Goal: Information Seeking & Learning: Learn about a topic

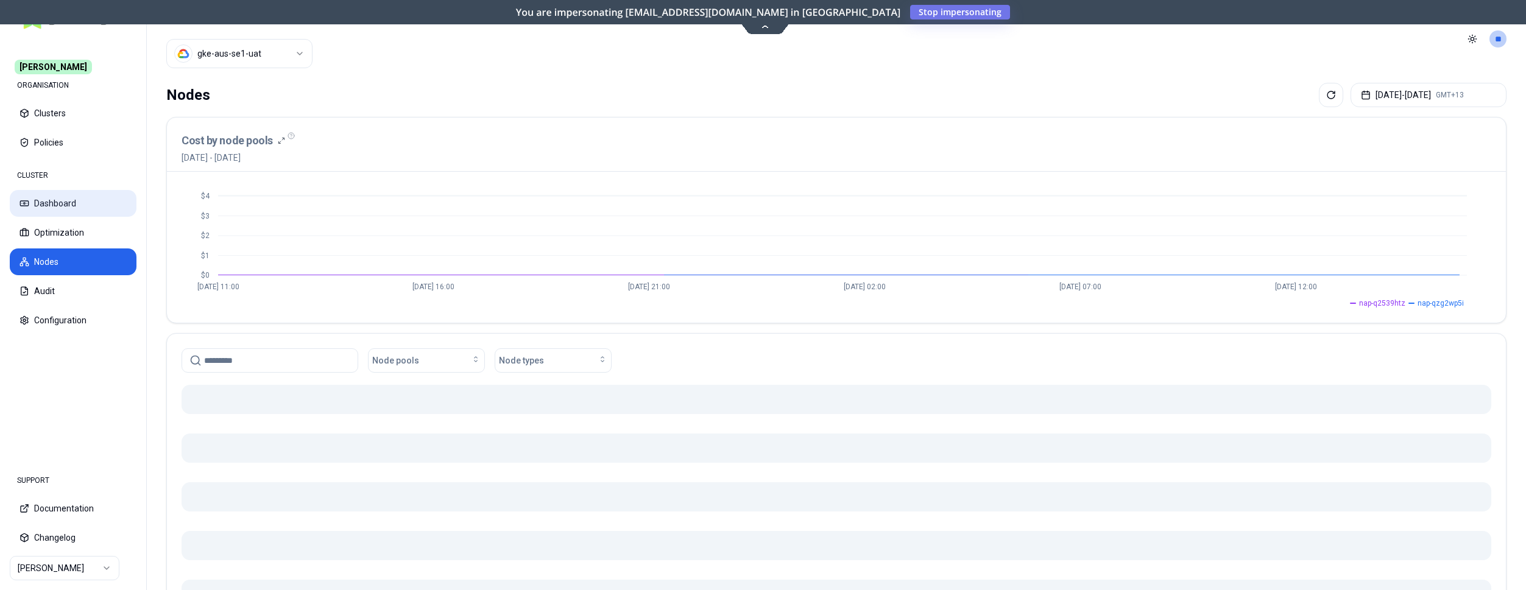
click at [43, 206] on button "Dashboard" at bounding box center [73, 203] width 127 height 27
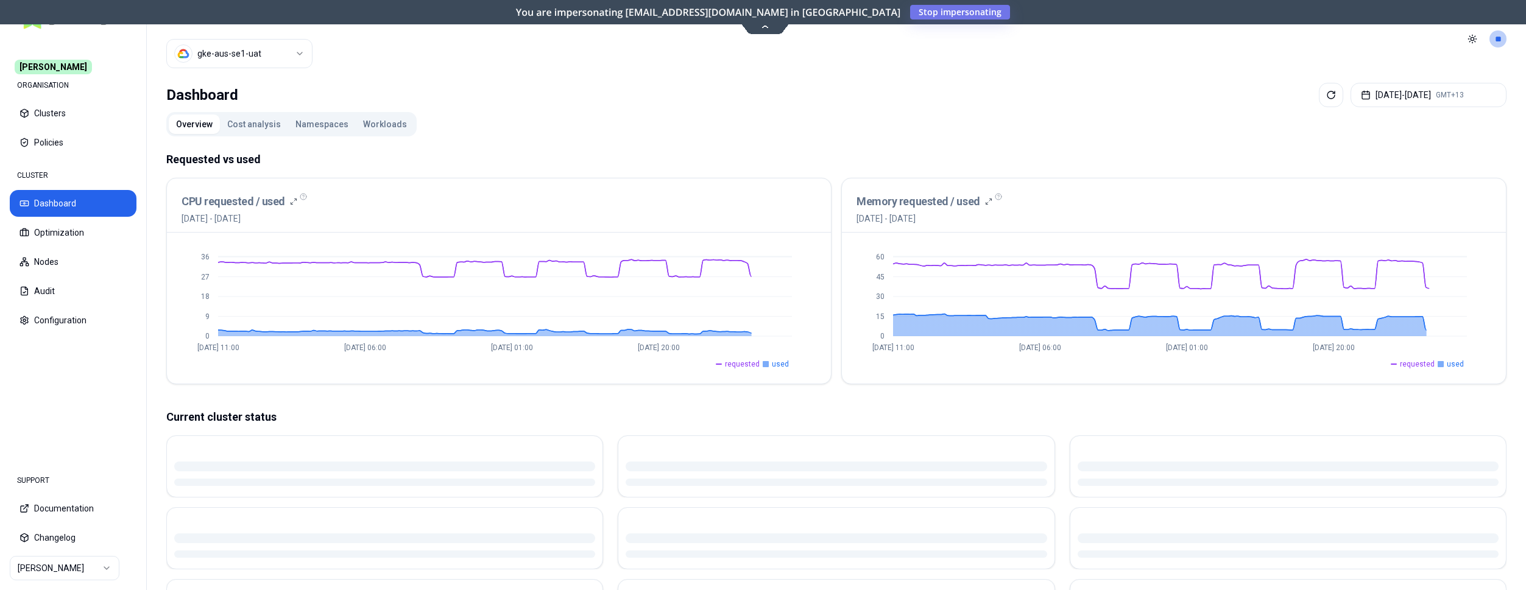
click at [60, 569] on html "Carma ORGANISATION Clusters Policies CLUSTER Dashboard Optimization Nodes Audit…" at bounding box center [763, 295] width 1526 height 590
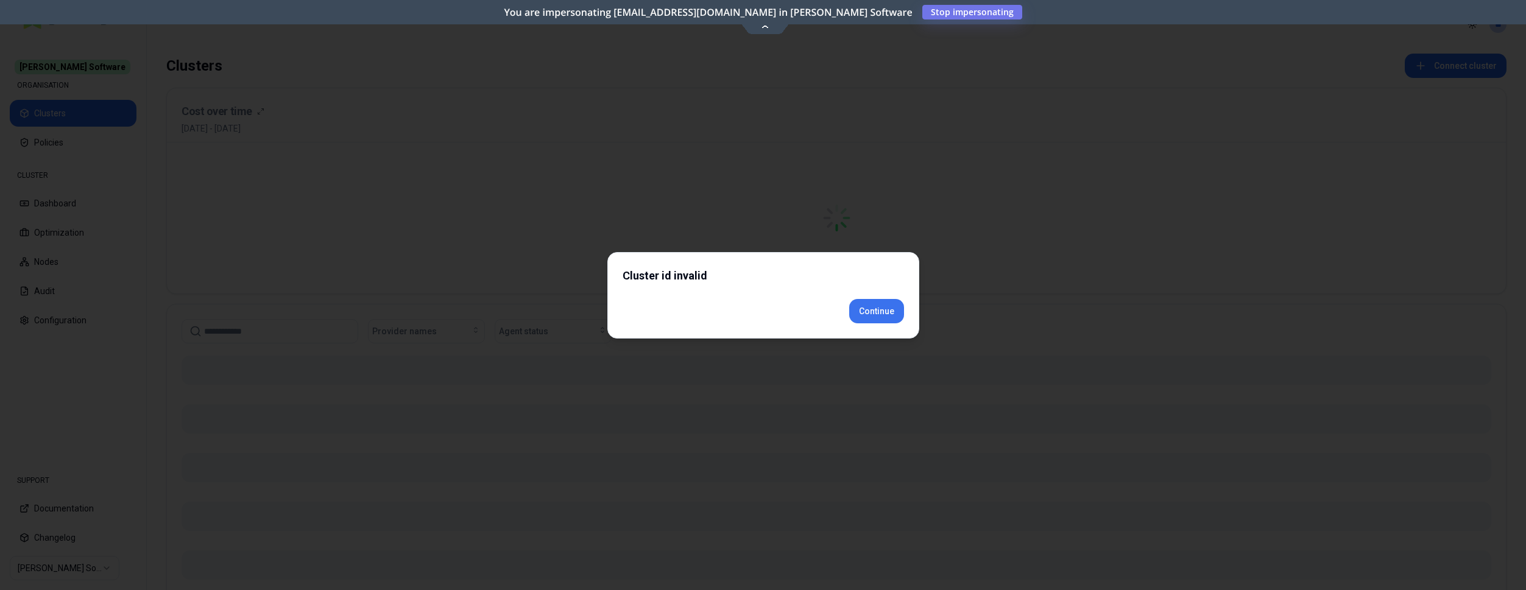
click at [886, 333] on div "Cluster id invalid Continue" at bounding box center [763, 295] width 312 height 87
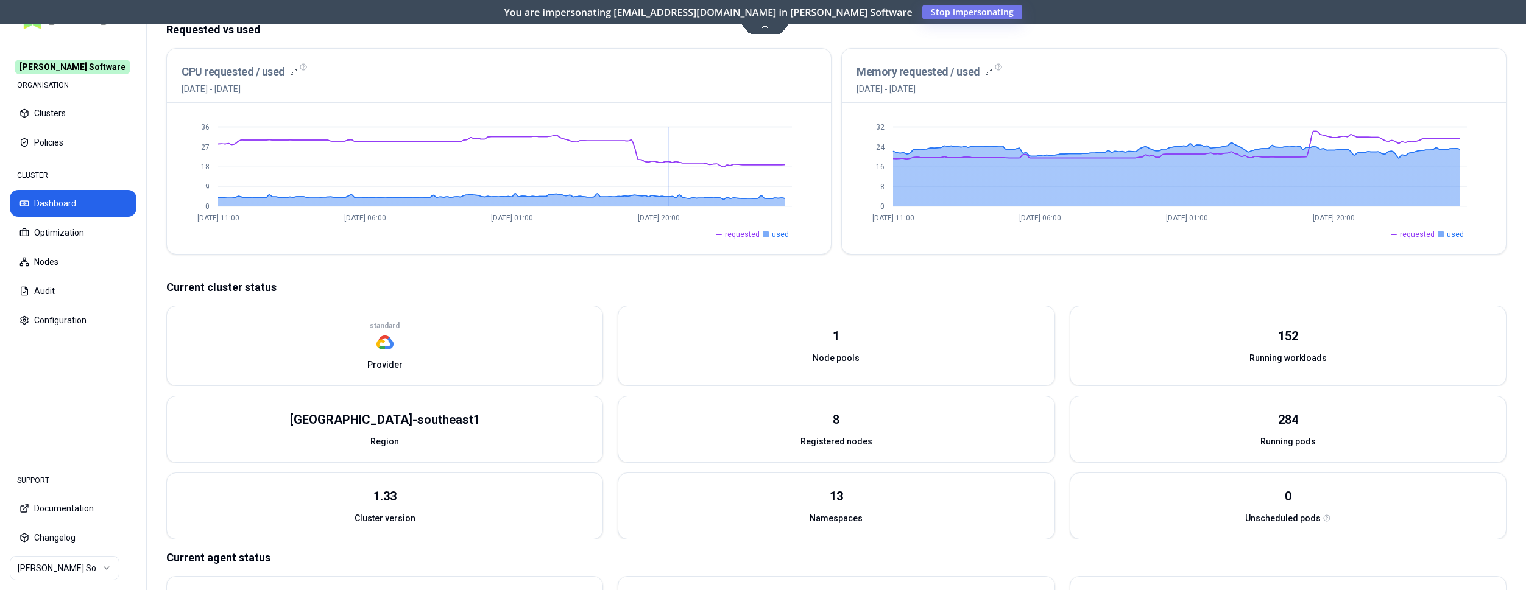
scroll to position [249, 0]
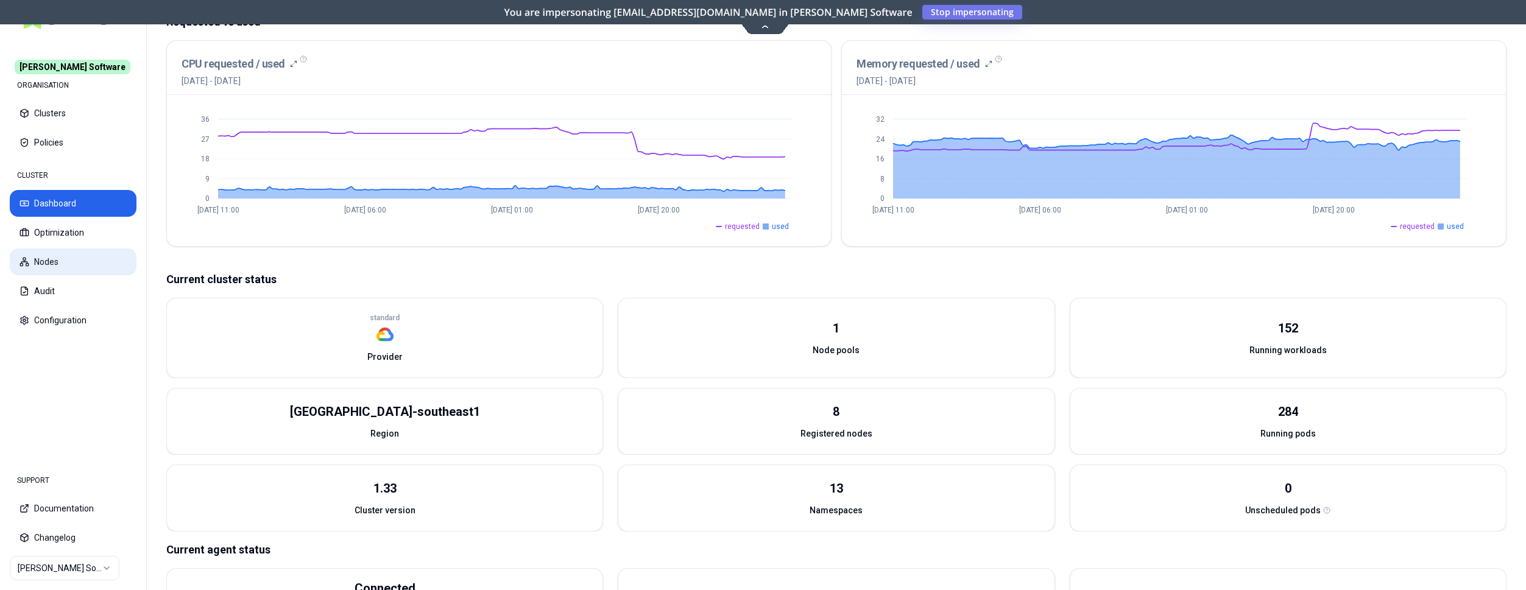
click at [60, 257] on button "Nodes" at bounding box center [73, 262] width 127 height 27
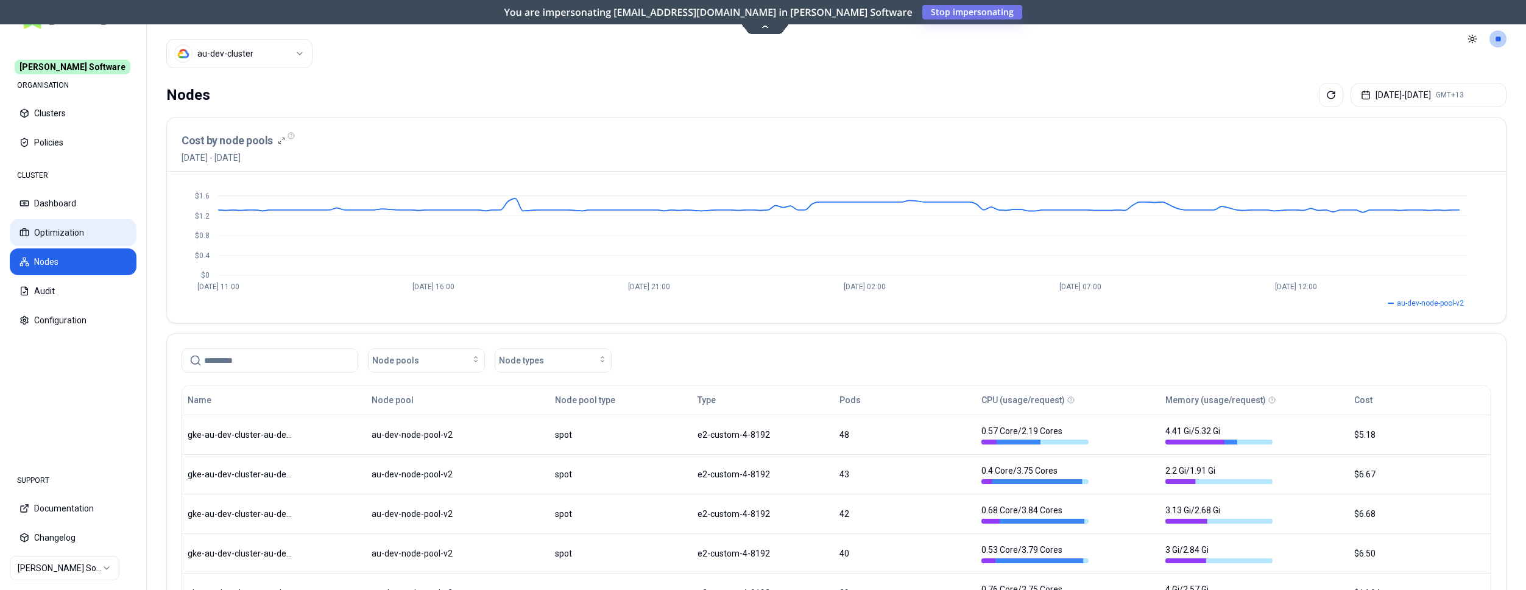
click at [32, 235] on button "Optimization" at bounding box center [73, 232] width 127 height 27
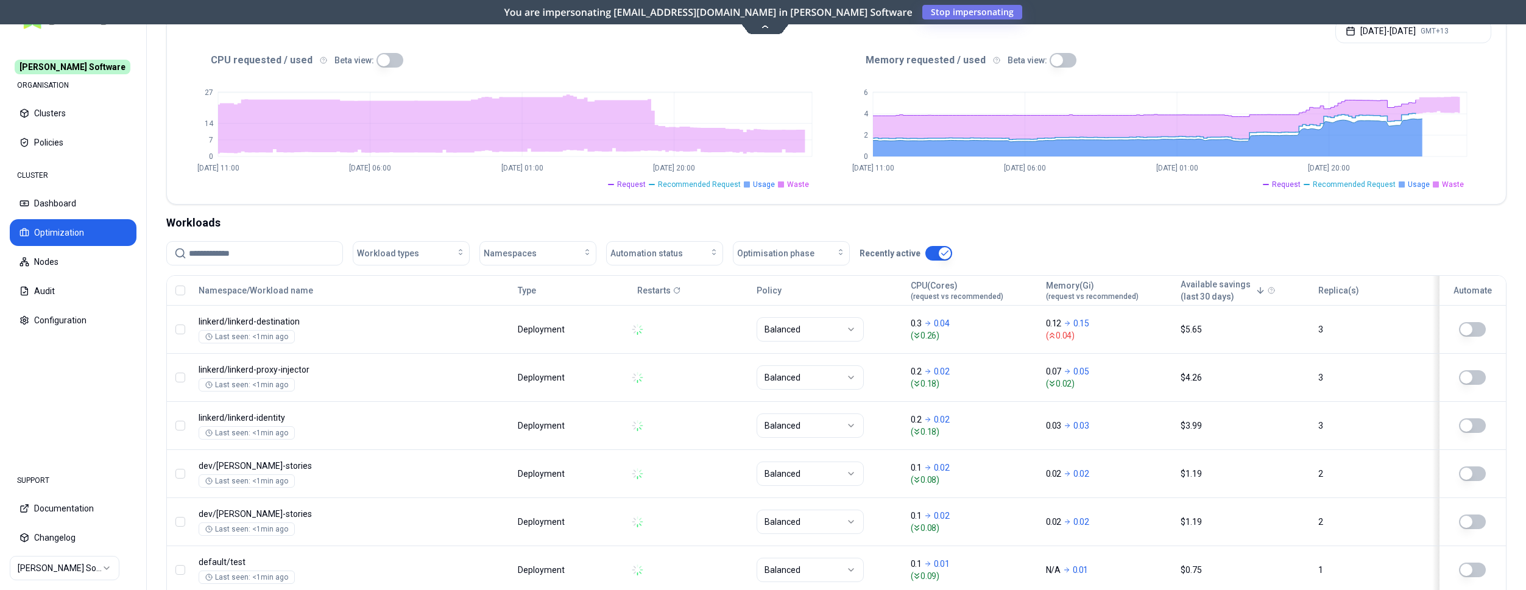
scroll to position [62, 0]
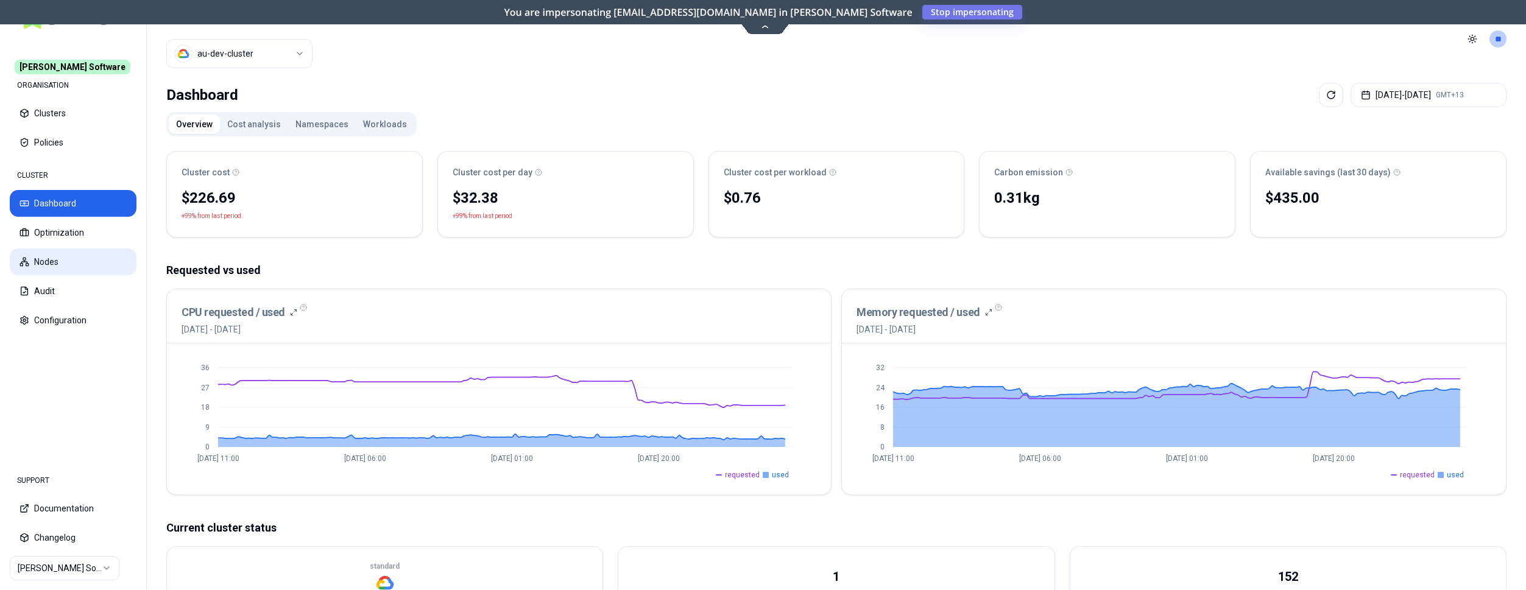
click at [52, 255] on button "Nodes" at bounding box center [73, 262] width 127 height 27
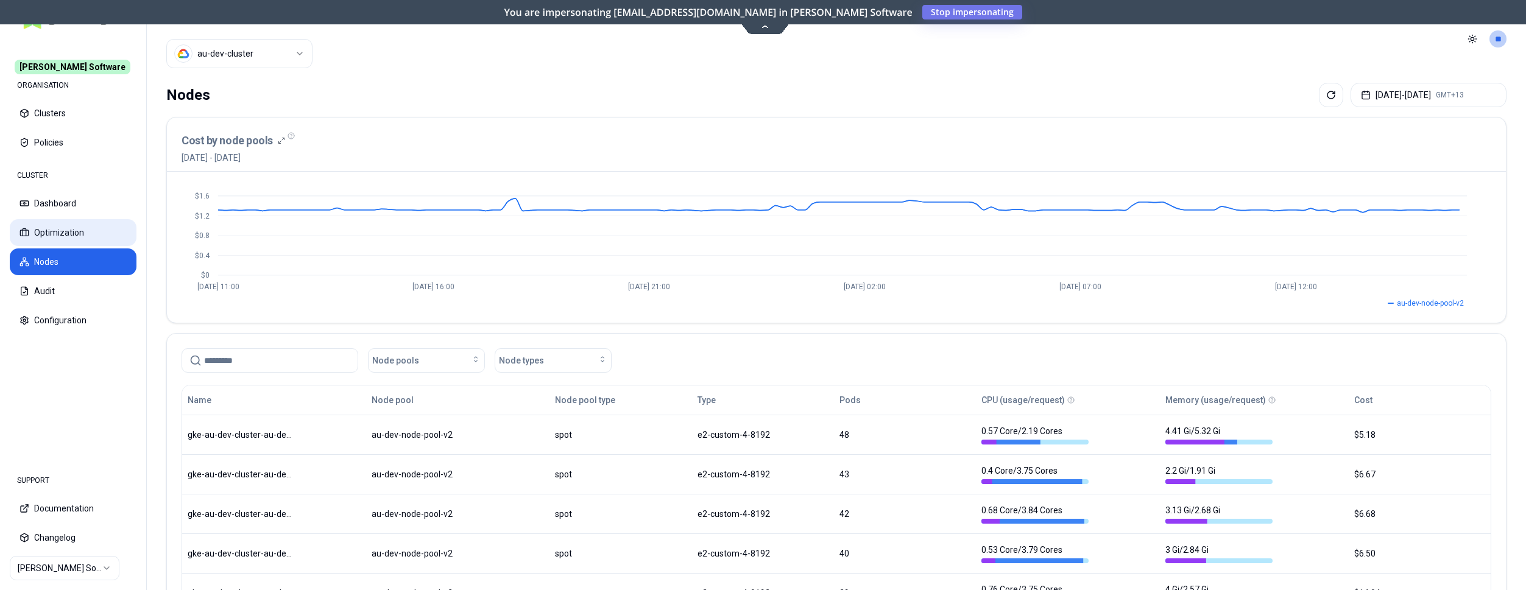
click at [65, 228] on button "Optimization" at bounding box center [73, 232] width 127 height 27
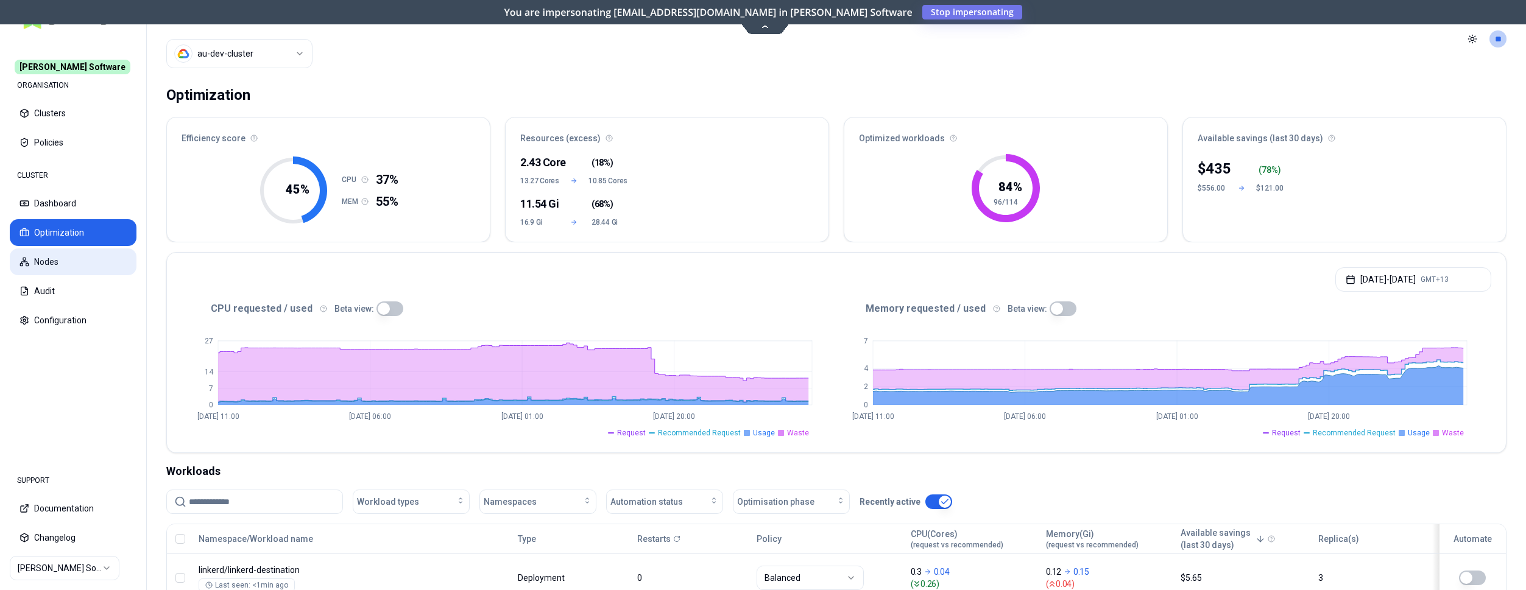
click at [45, 260] on button "Nodes" at bounding box center [73, 262] width 127 height 27
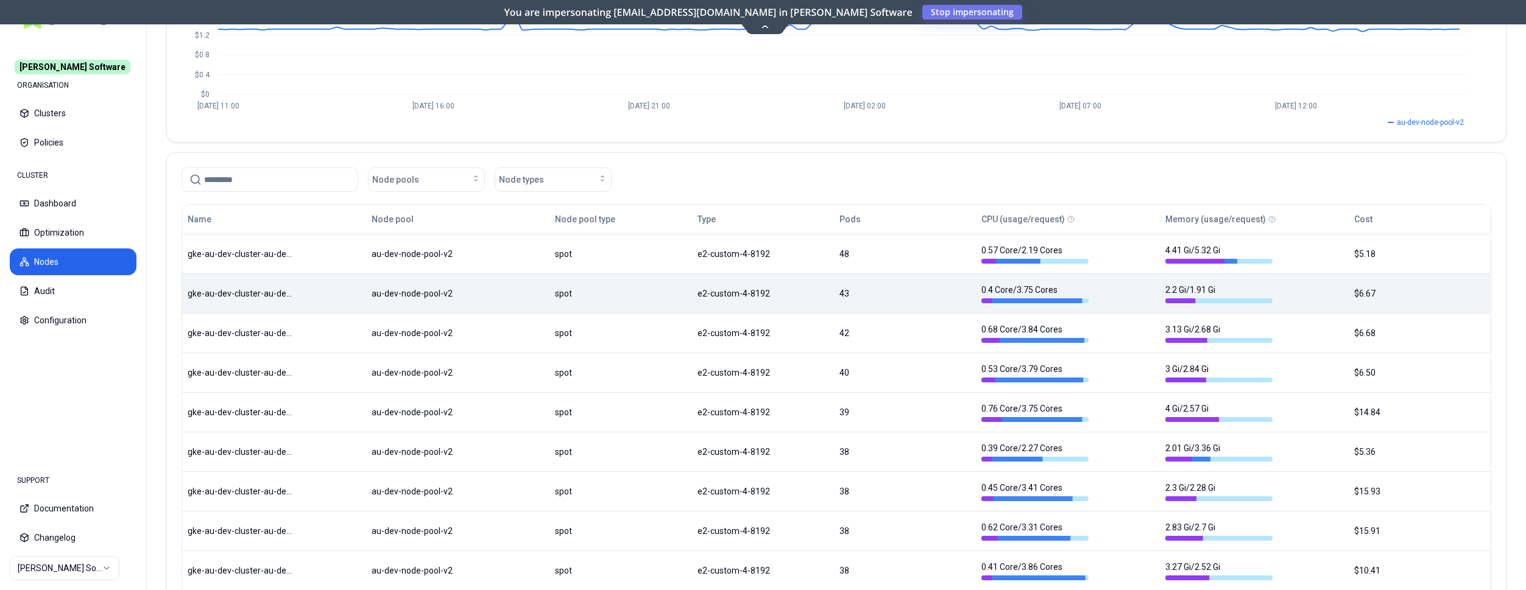
scroll to position [186, 0]
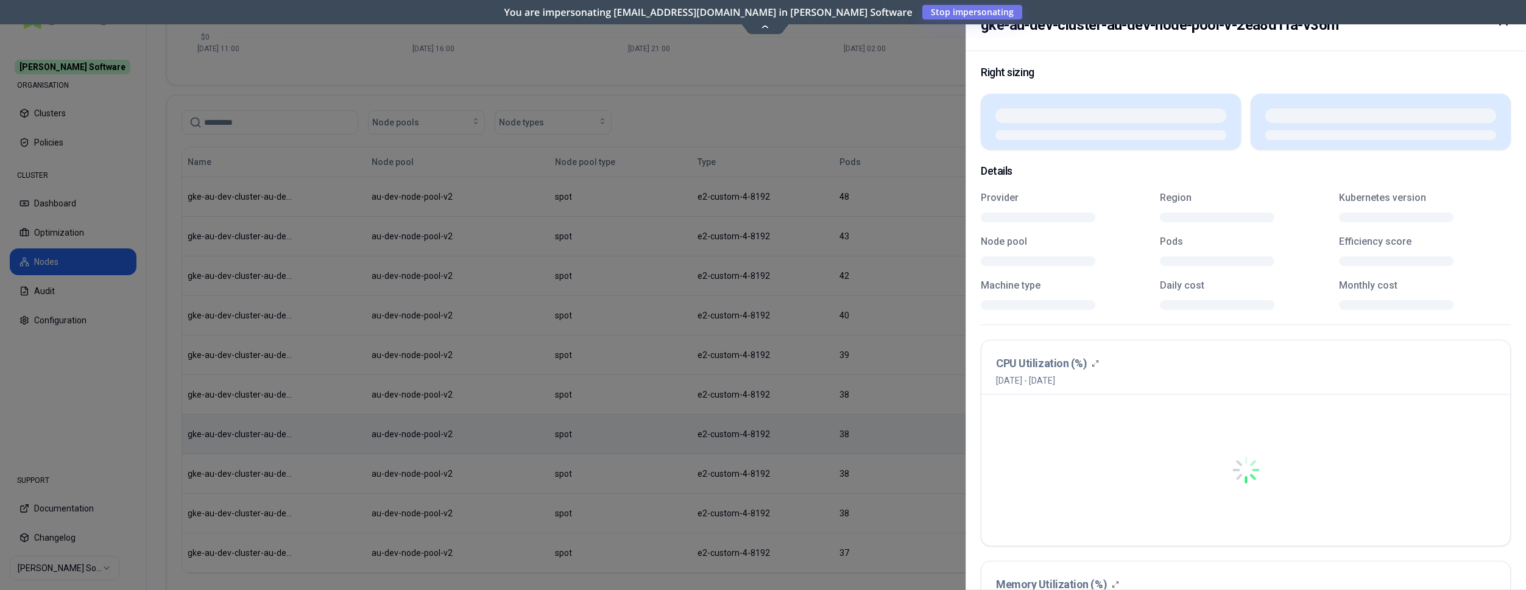
click at [781, 443] on div "Name Node pool Node pool type Type Pods CPU (usage/request) Memory (usage/reque…" at bounding box center [836, 360] width 1309 height 426
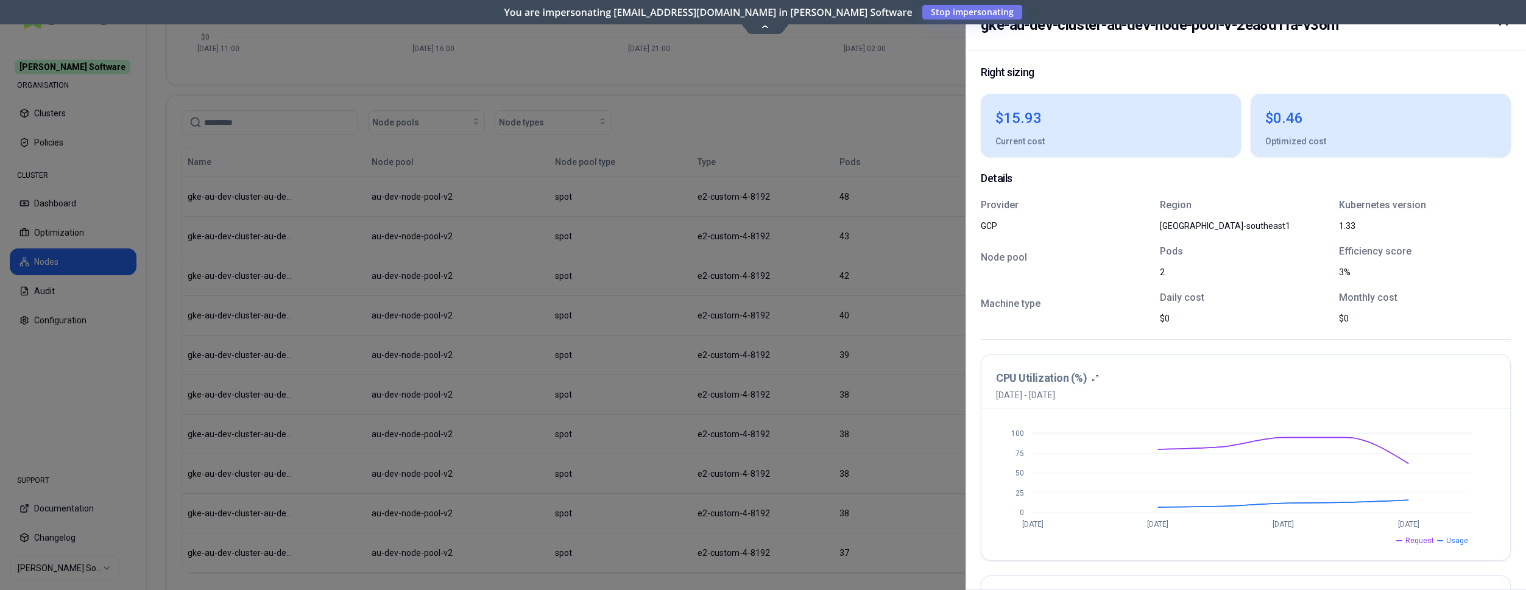
click at [1508, 27] on icon at bounding box center [1503, 21] width 15 height 15
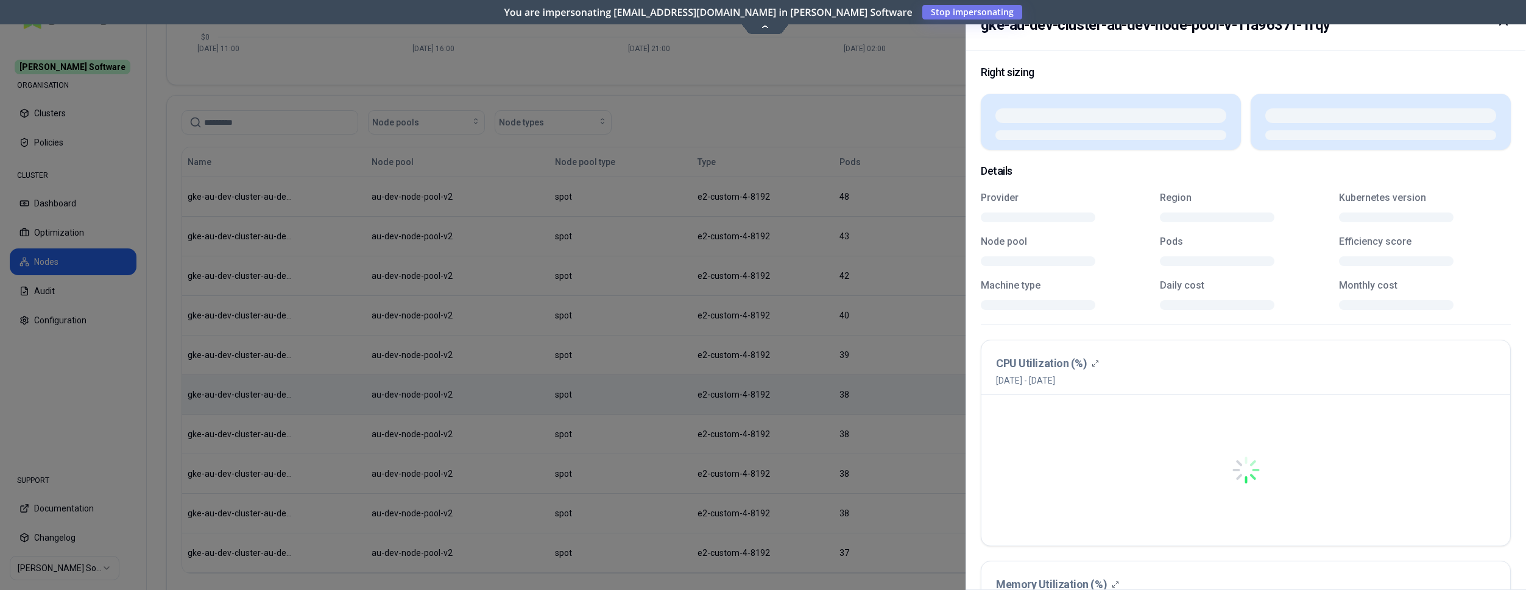
scroll to position [238, 0]
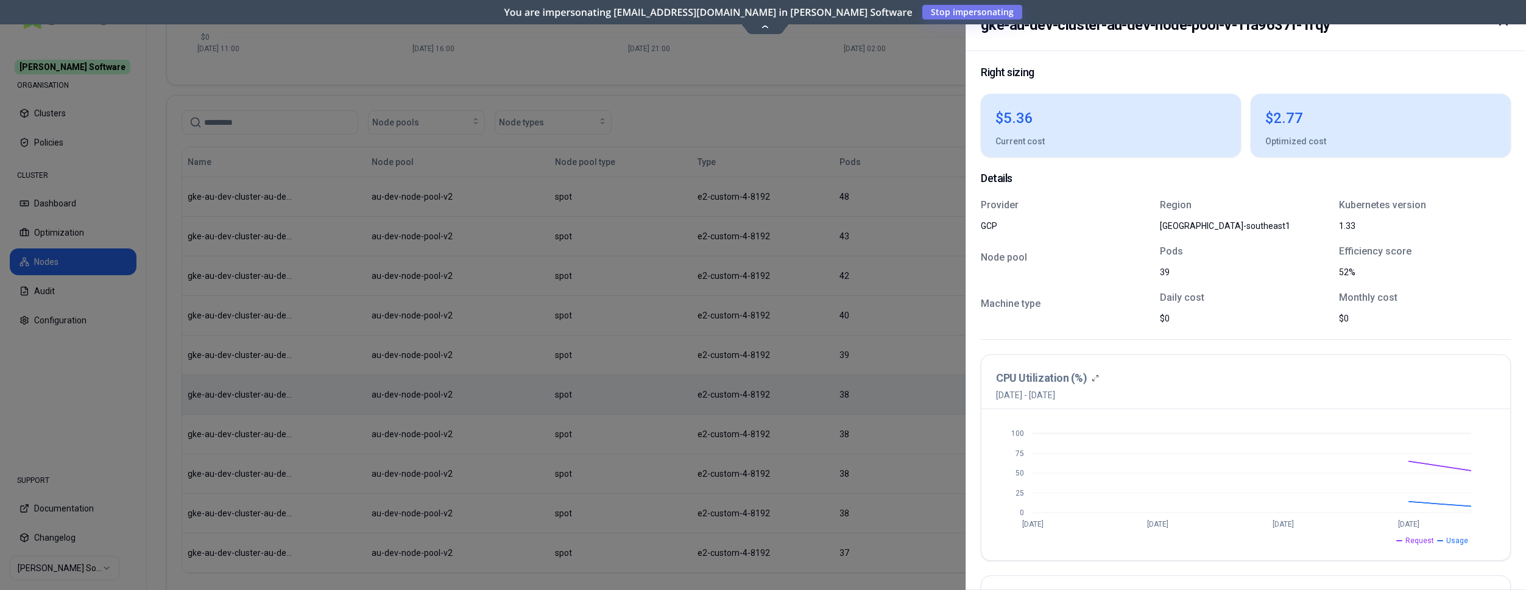
click at [1506, 26] on icon at bounding box center [1503, 21] width 15 height 15
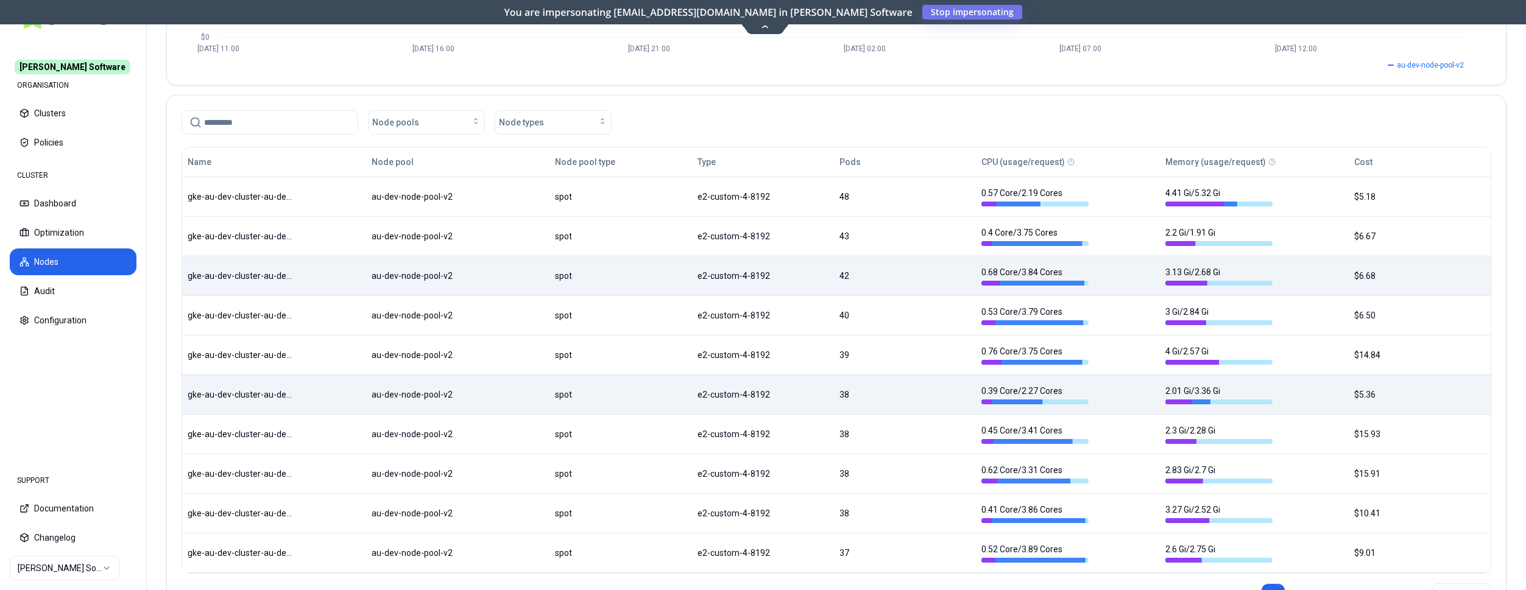
click at [728, 283] on div "Name Node pool Node pool type Type Pods CPU (usage/request) Memory (usage/reque…" at bounding box center [836, 360] width 1309 height 426
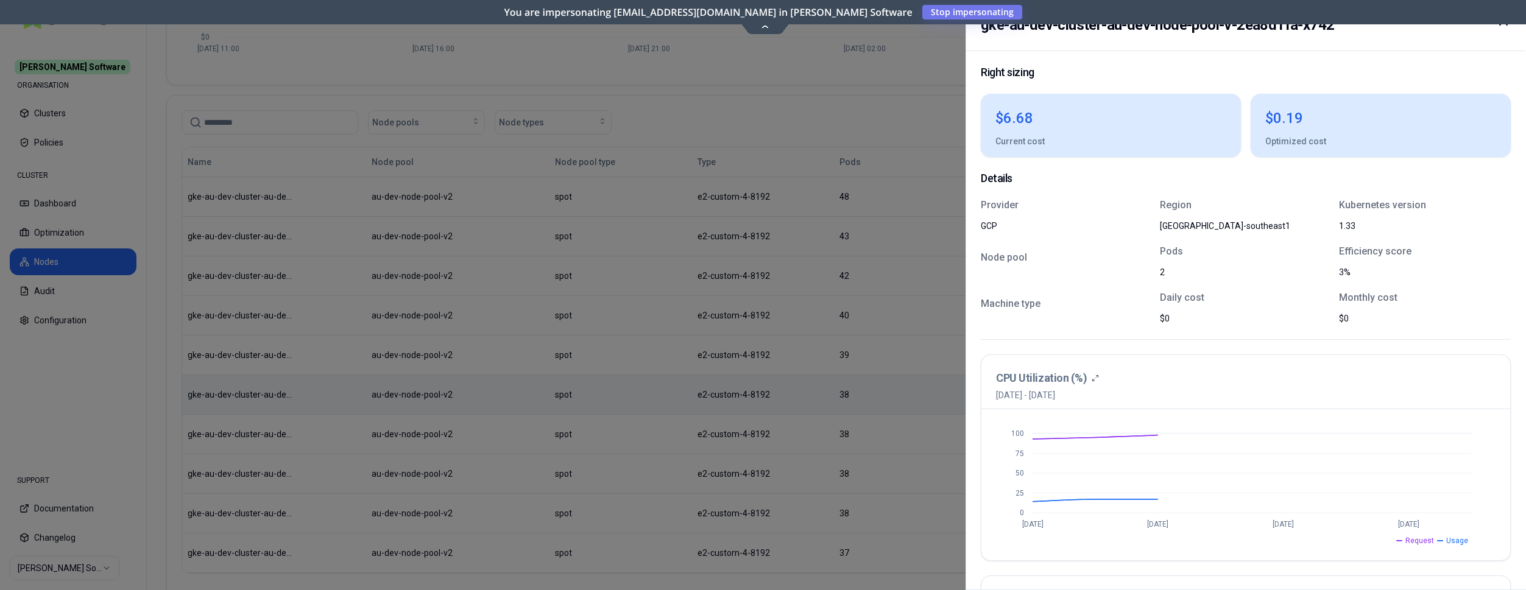
click at [1509, 27] on icon at bounding box center [1503, 21] width 15 height 15
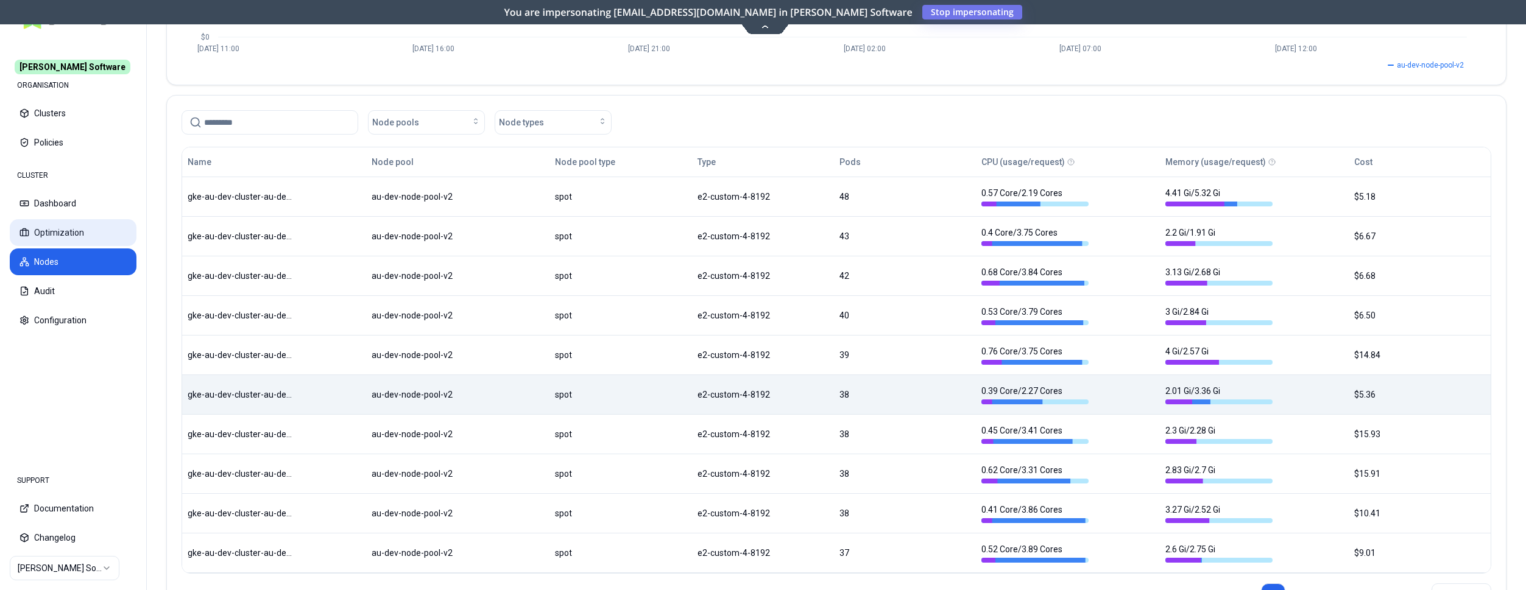
click at [29, 225] on button "Optimization" at bounding box center [73, 232] width 127 height 27
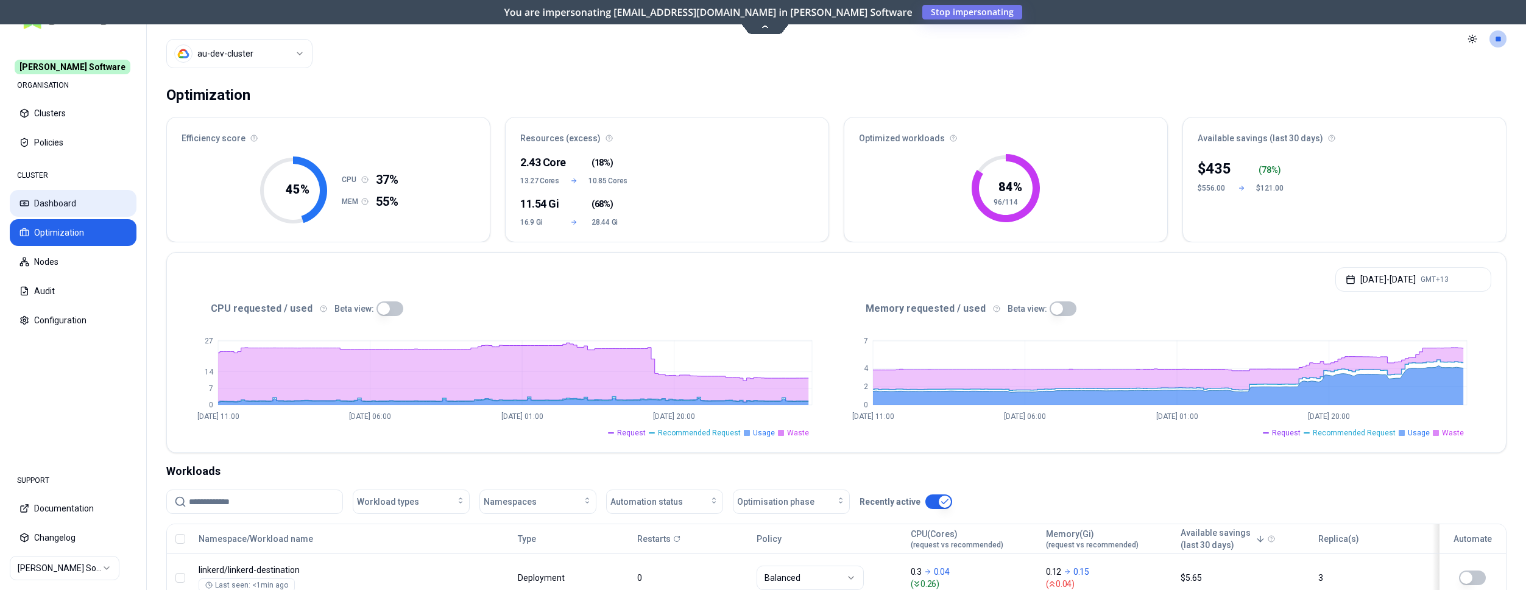
click at [79, 202] on button "Dashboard" at bounding box center [73, 203] width 127 height 27
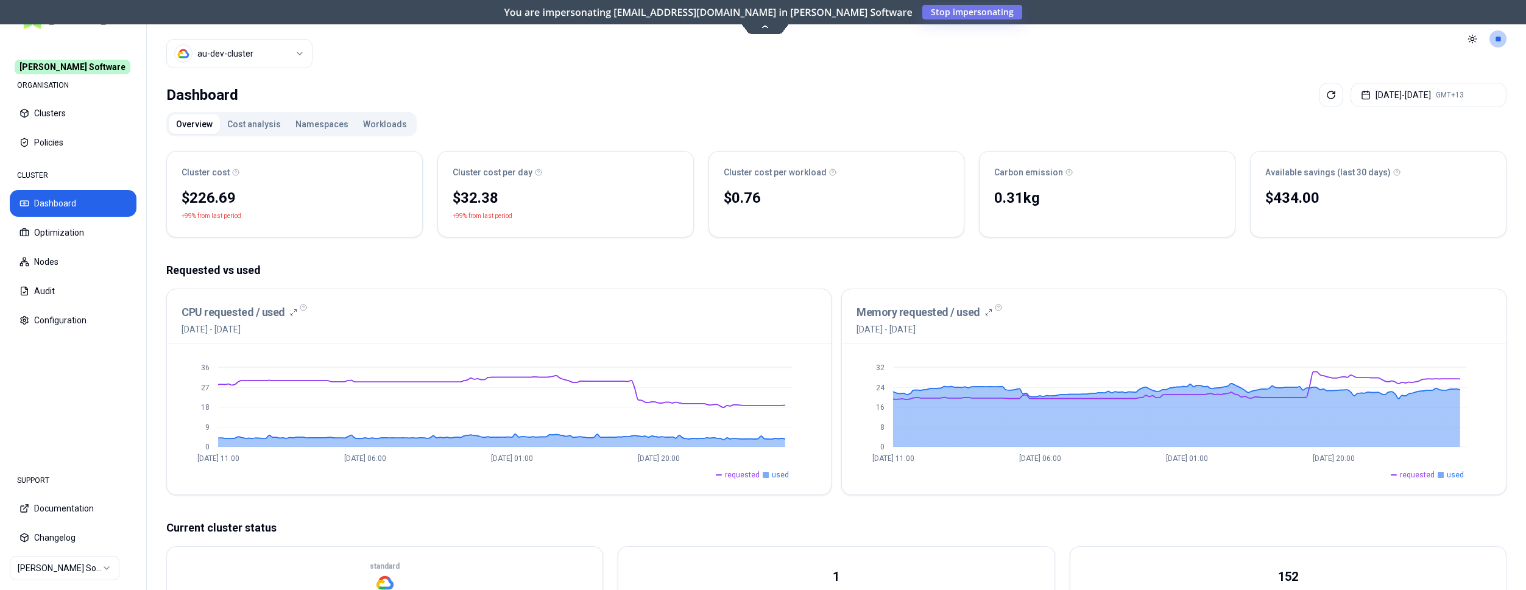
click at [459, 336] on div "CPU requested / used 3rd October 2025 - 10th October 2025" at bounding box center [499, 316] width 664 height 54
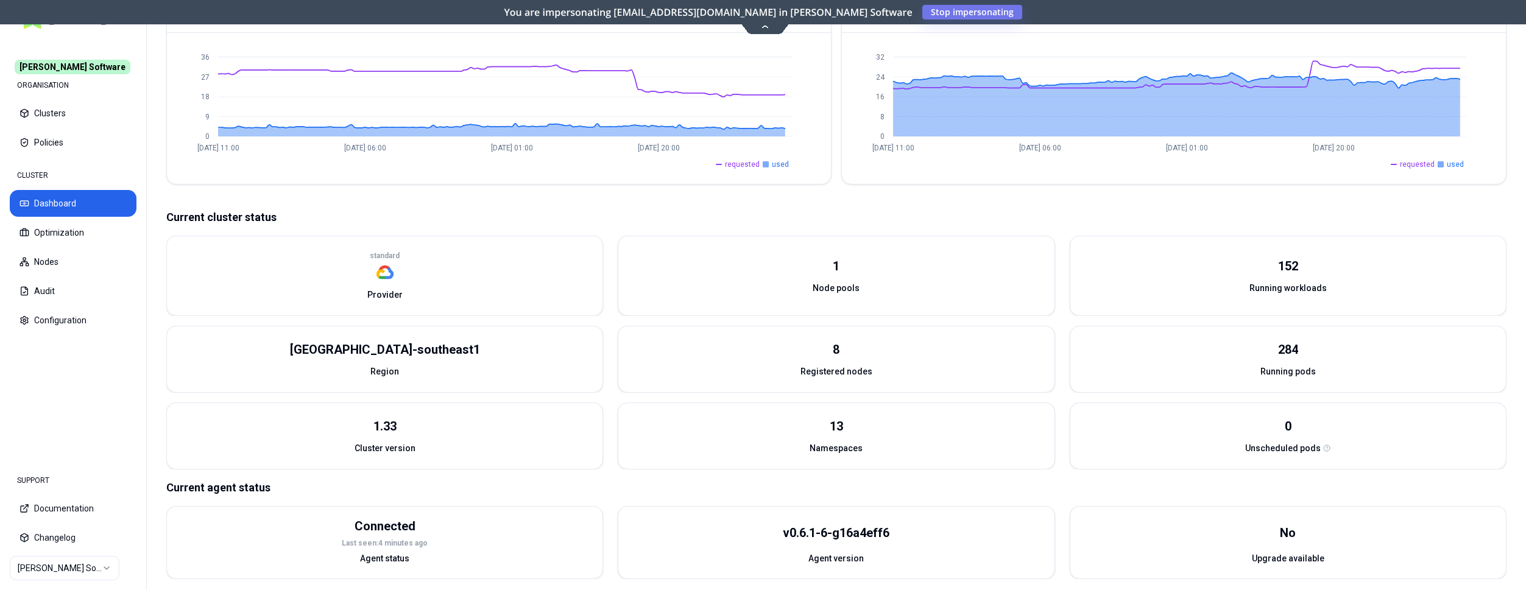
scroll to position [319, 0]
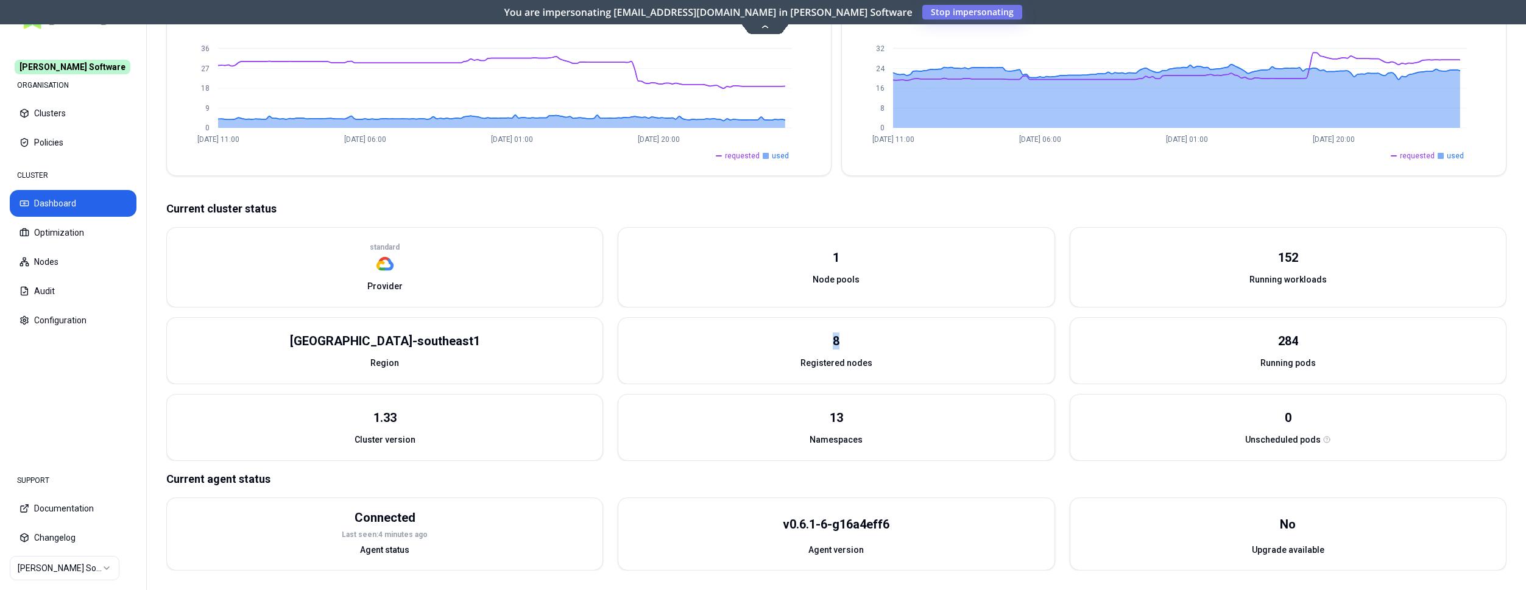
drag, startPoint x: 826, startPoint y: 338, endPoint x: 861, endPoint y: 346, distance: 36.2
click at [861, 346] on div "8" at bounding box center [836, 334] width 436 height 32
click at [882, 352] on div "Registered nodes" at bounding box center [836, 367] width 436 height 34
drag, startPoint x: 899, startPoint y: 362, endPoint x: 779, endPoint y: 341, distance: 121.2
click at [779, 341] on div "8 Registered nodes" at bounding box center [836, 351] width 436 height 66
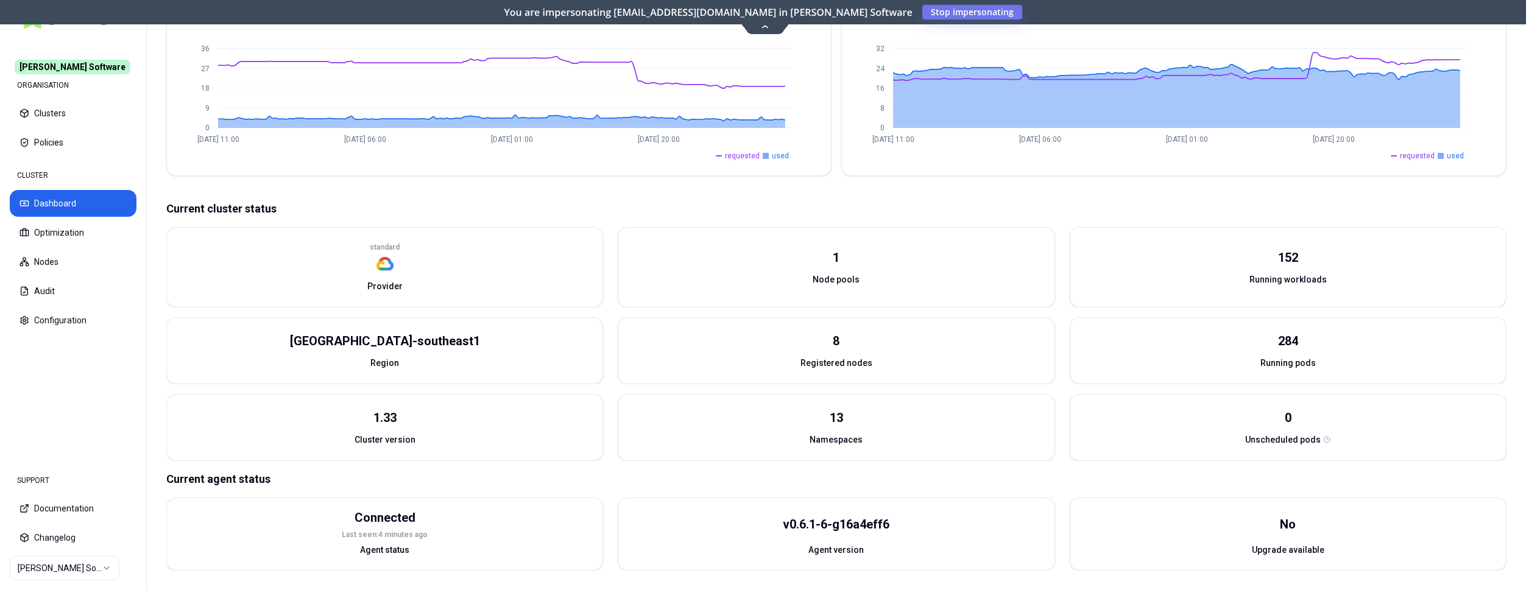
click at [779, 341] on div "8" at bounding box center [836, 334] width 436 height 32
click at [66, 254] on button "Nodes" at bounding box center [73, 262] width 127 height 27
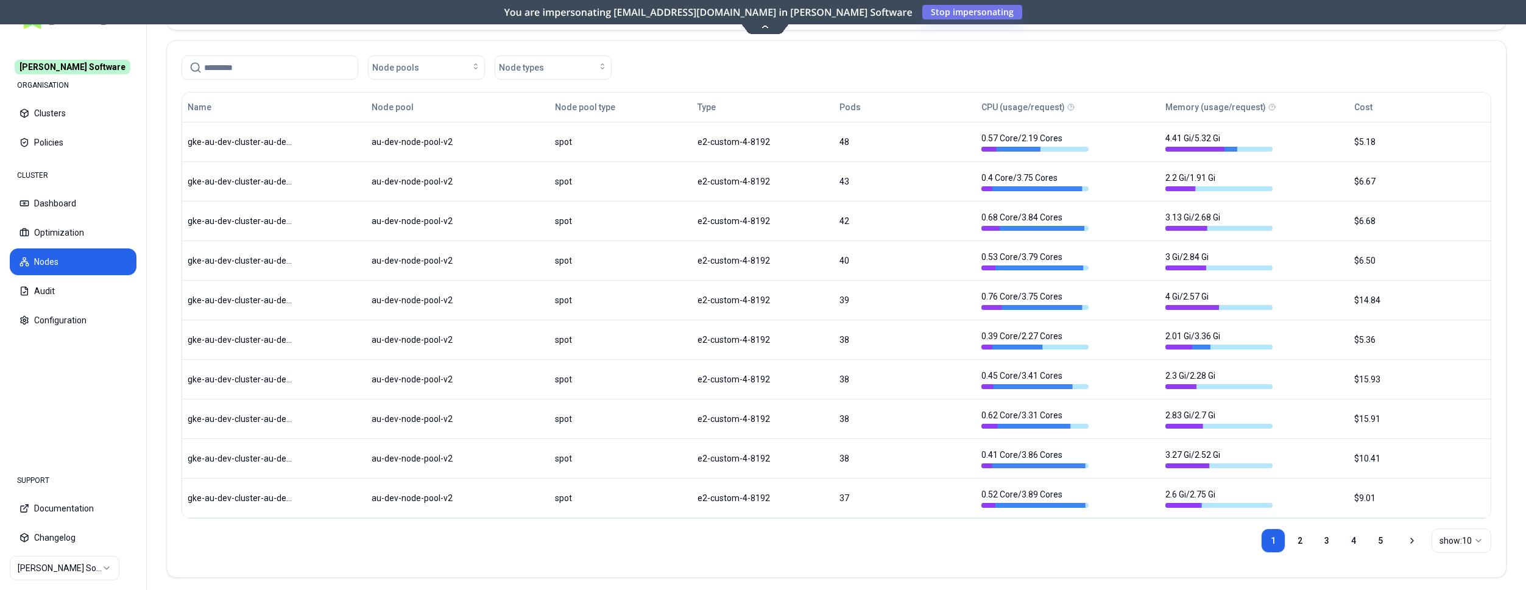
scroll to position [300, 0]
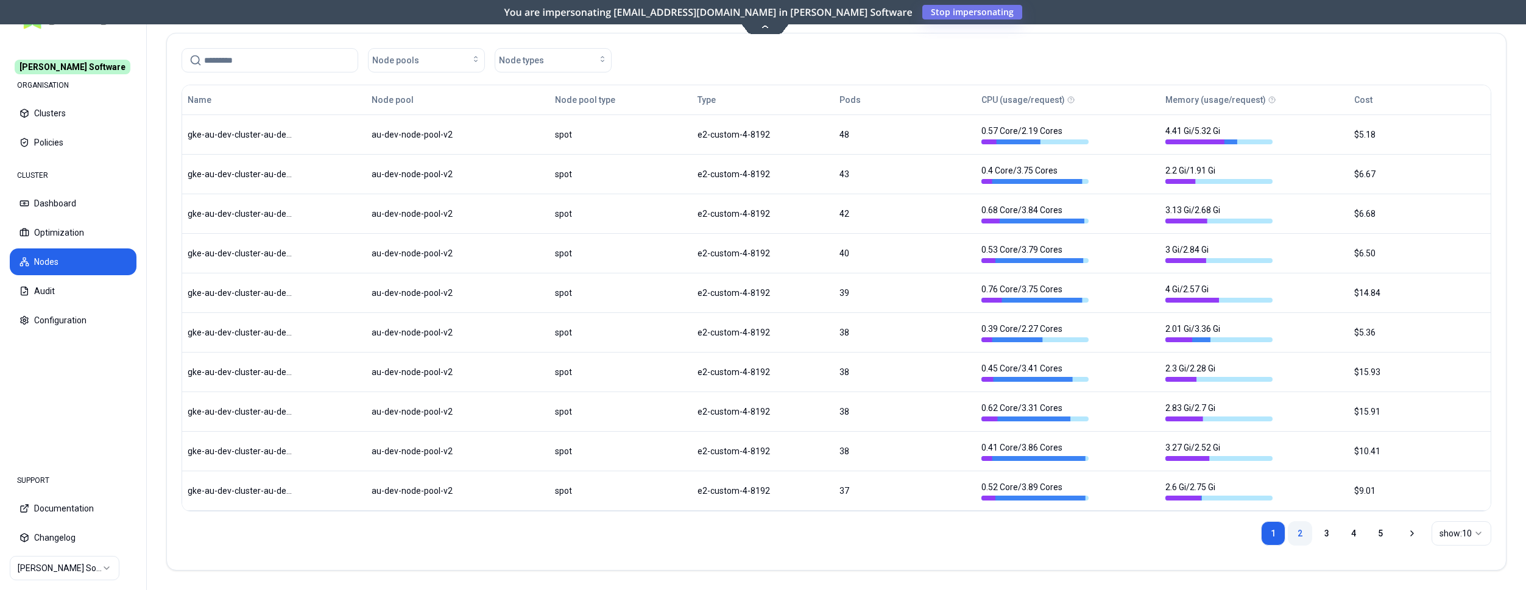
click at [1303, 530] on link "2" at bounding box center [1300, 534] width 24 height 24
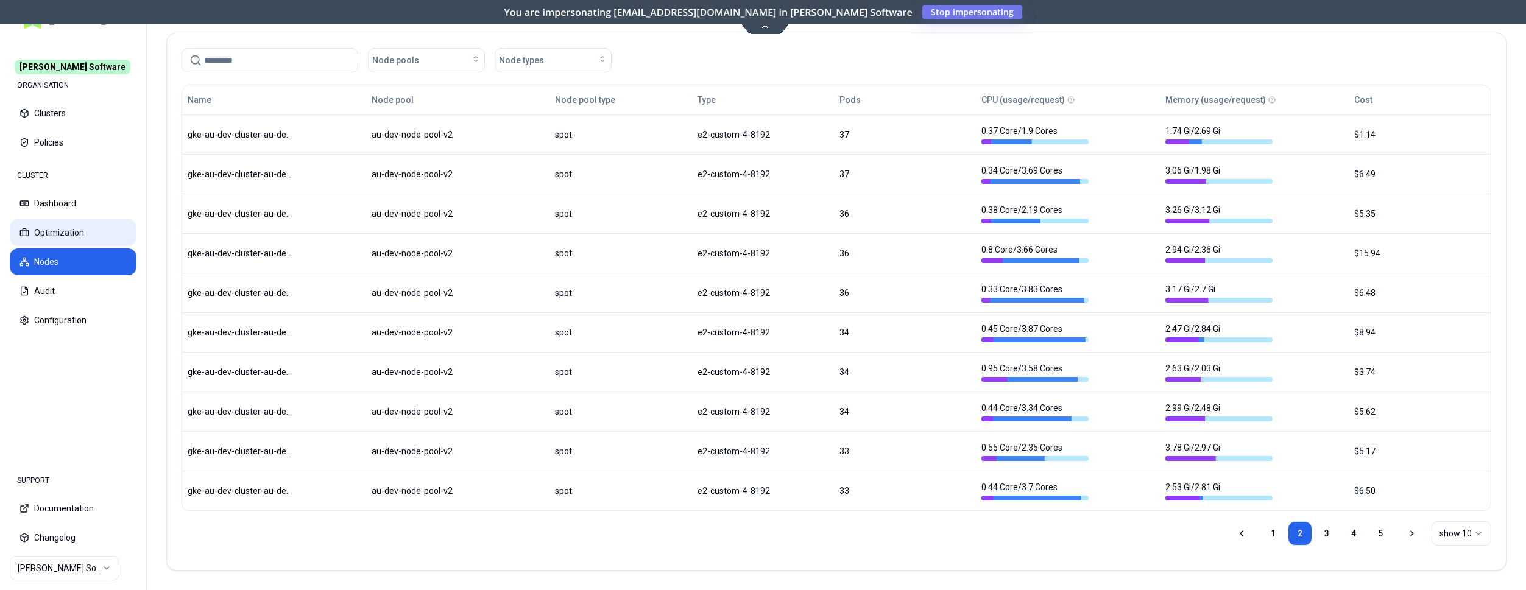
click at [44, 227] on button "Optimization" at bounding box center [73, 232] width 127 height 27
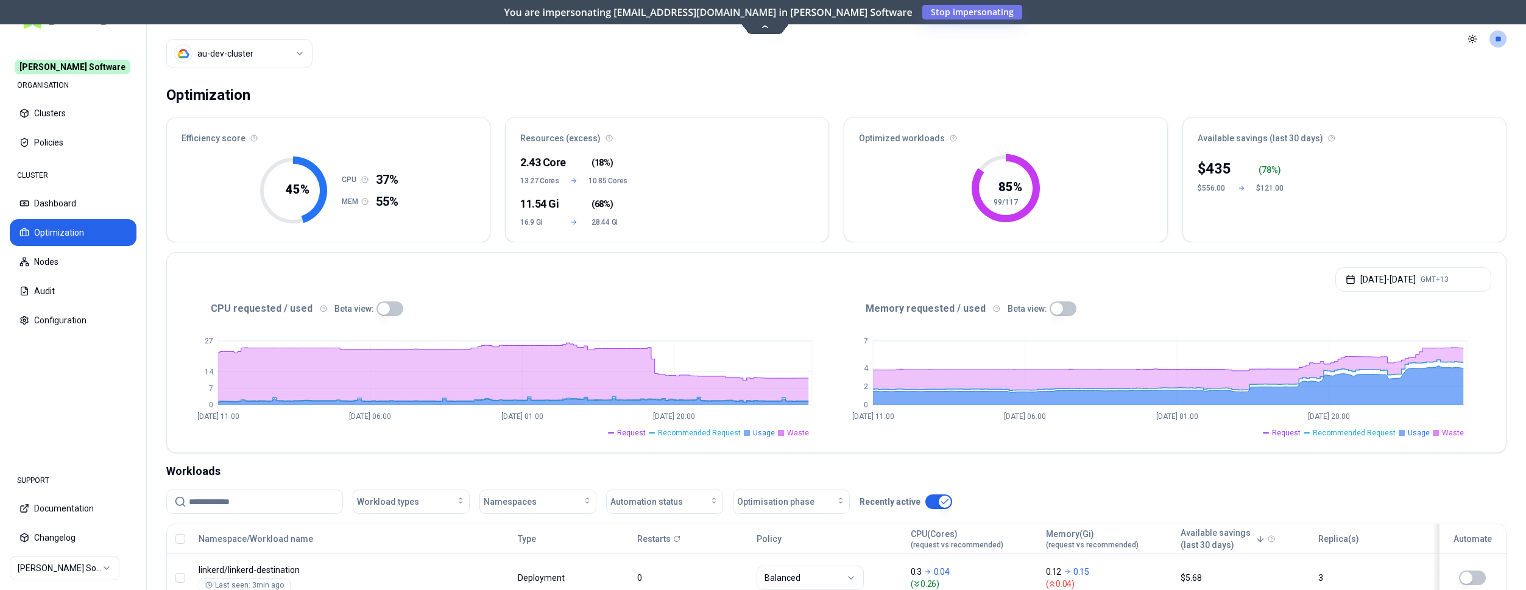
drag, startPoint x: 383, startPoint y: 309, endPoint x: 395, endPoint y: 315, distance: 14.2
click at [383, 311] on button "button" at bounding box center [390, 309] width 27 height 15
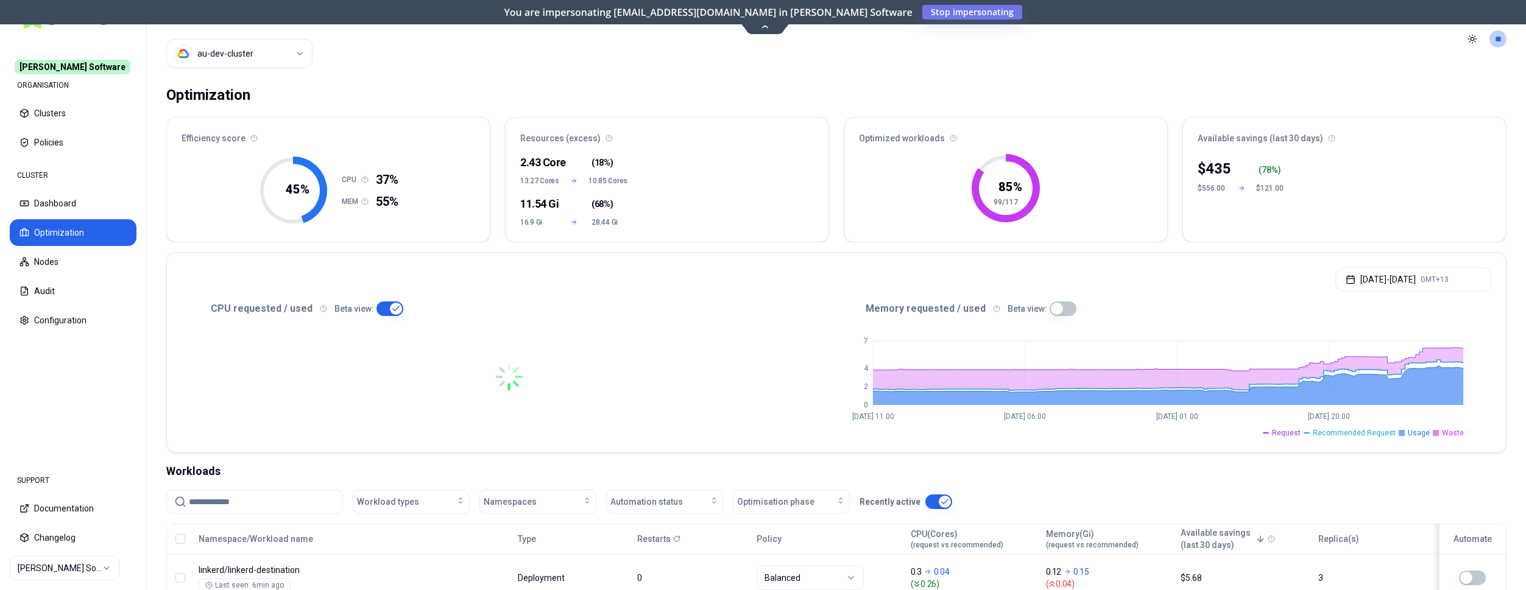
click at [1052, 310] on button "button" at bounding box center [1063, 309] width 27 height 15
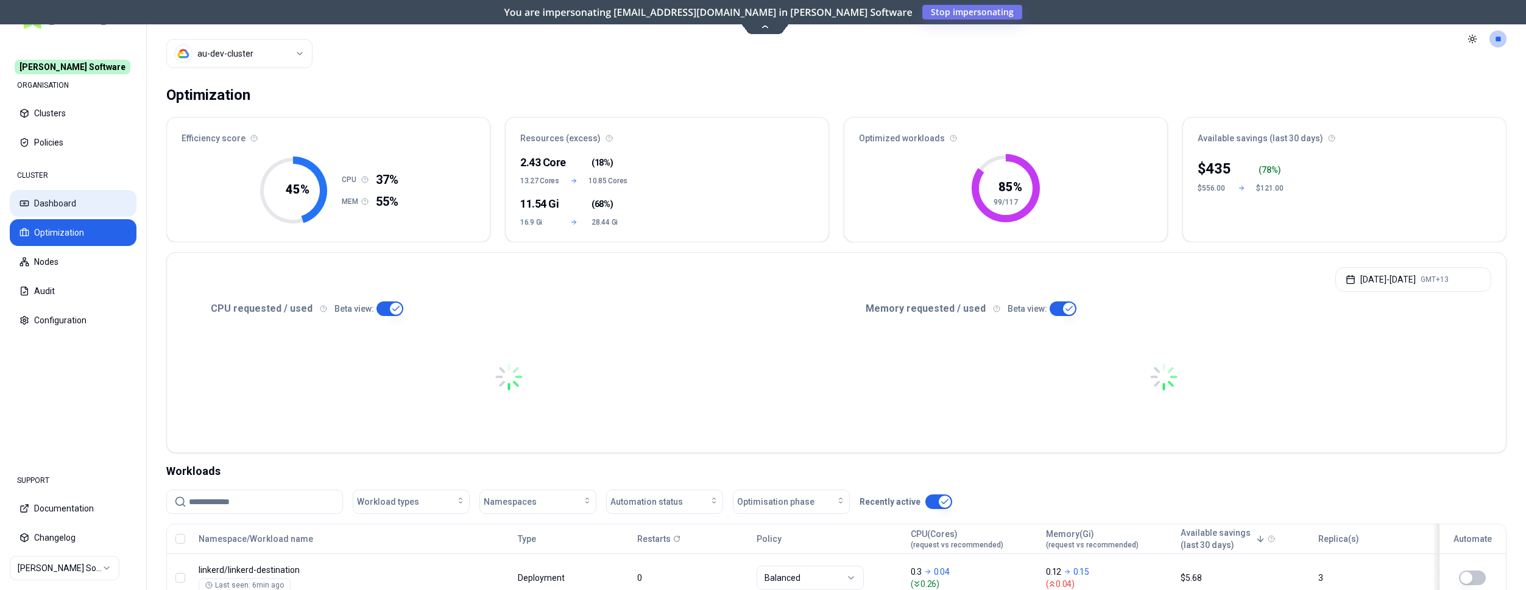
click at [79, 201] on button "Dashboard" at bounding box center [73, 203] width 127 height 27
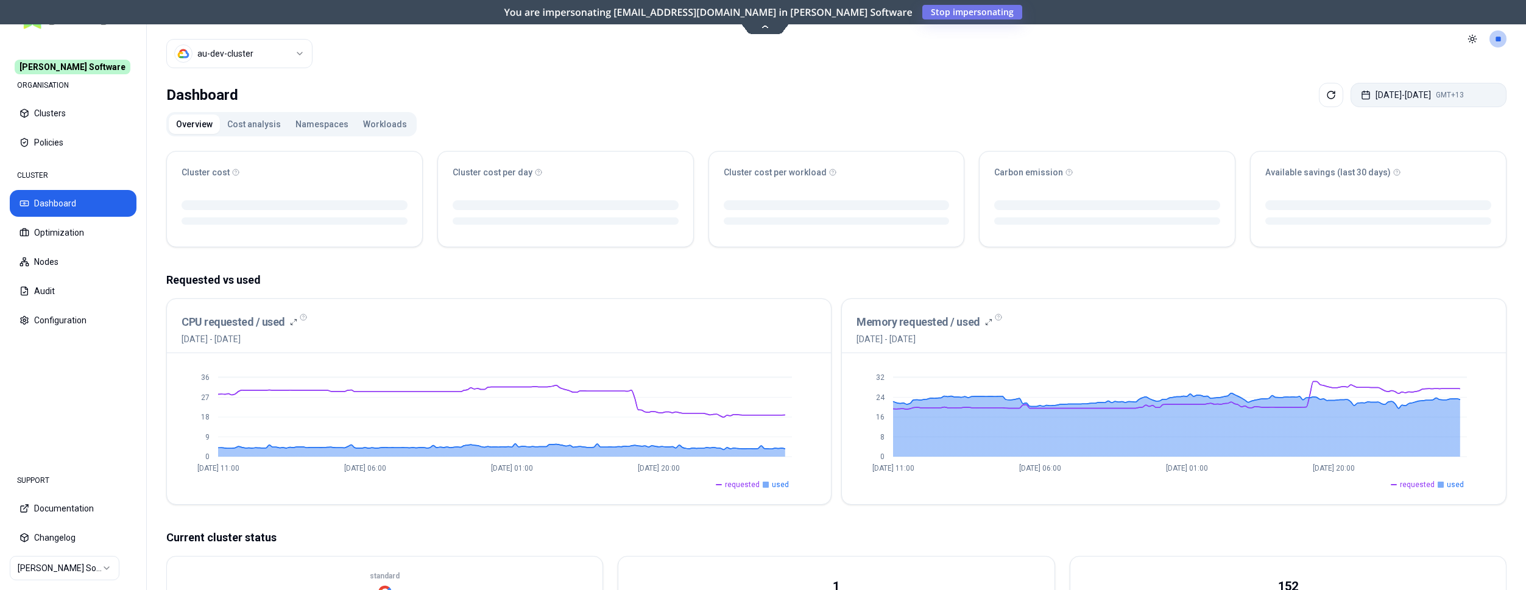
click at [1372, 100] on button "Oct 03, 2025 - Oct 10, 2025 GMT+13" at bounding box center [1429, 95] width 156 height 24
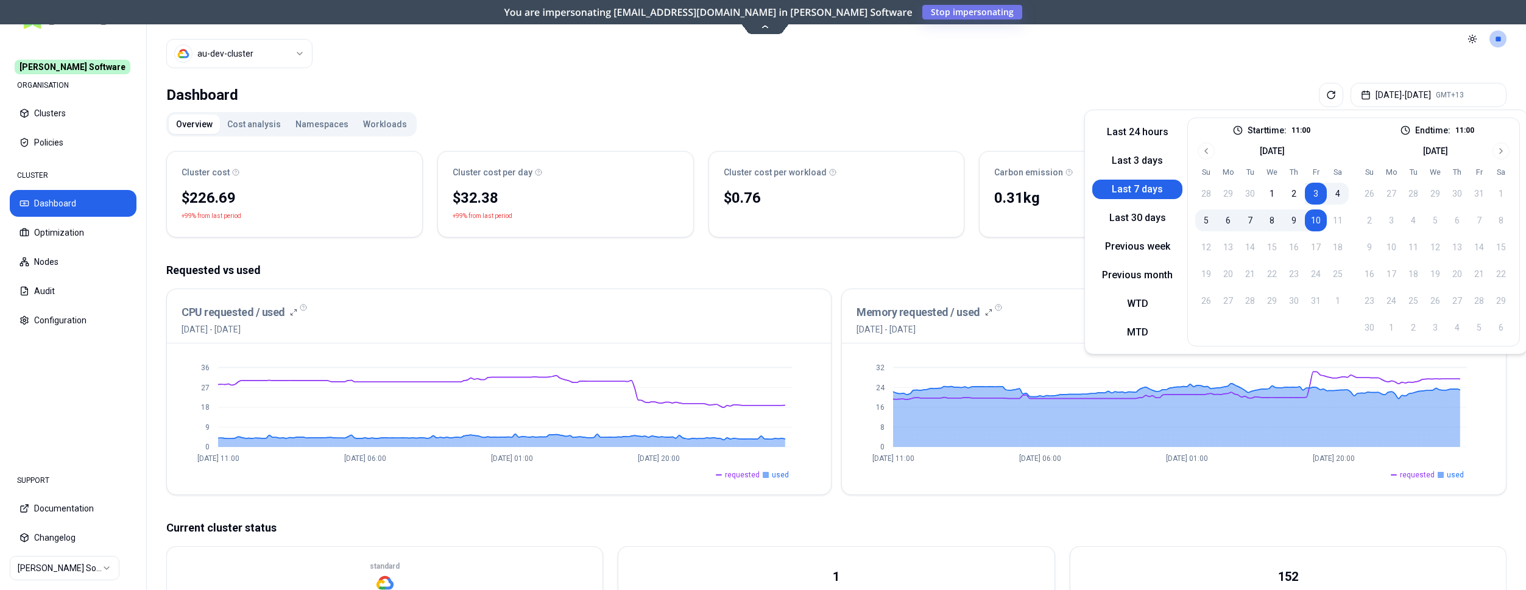
click at [1013, 108] on div "Dashboard Oct 03, 2025 - Oct 10, 2025 GMT+13 Overview Cost analysis Namespaces …" at bounding box center [836, 494] width 1379 height 832
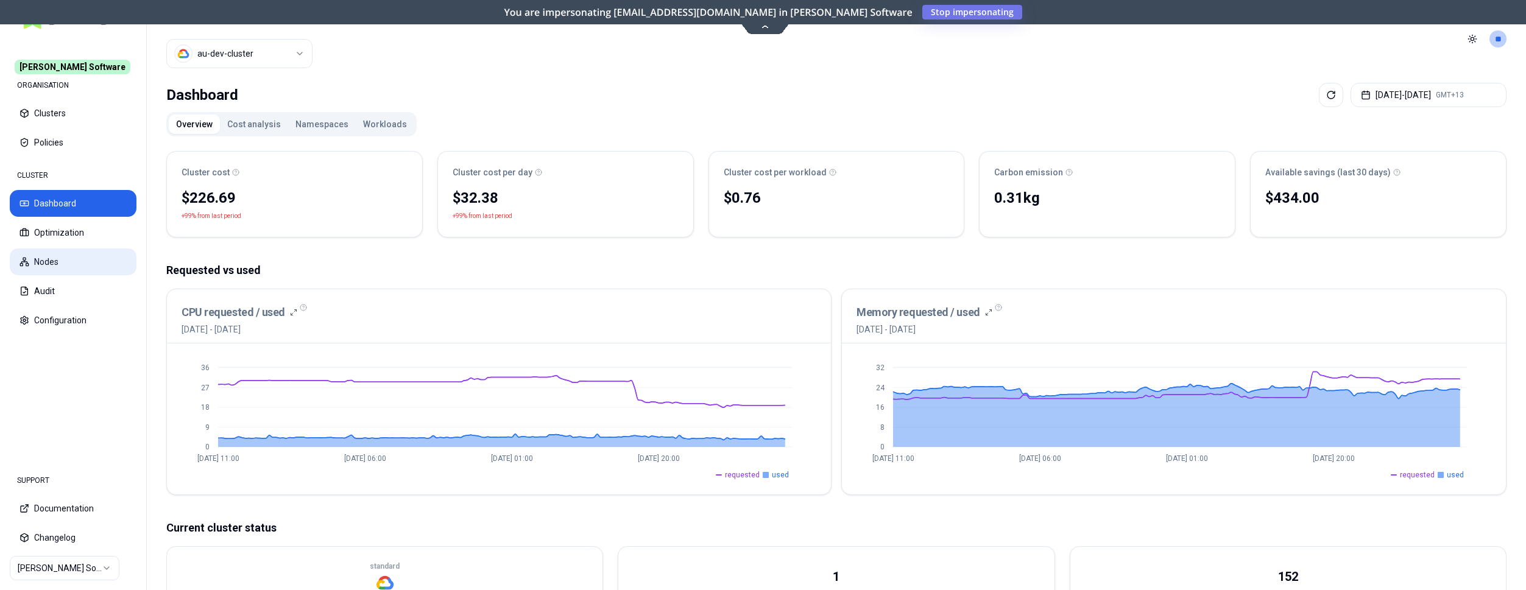
click at [60, 252] on button "Nodes" at bounding box center [73, 262] width 127 height 27
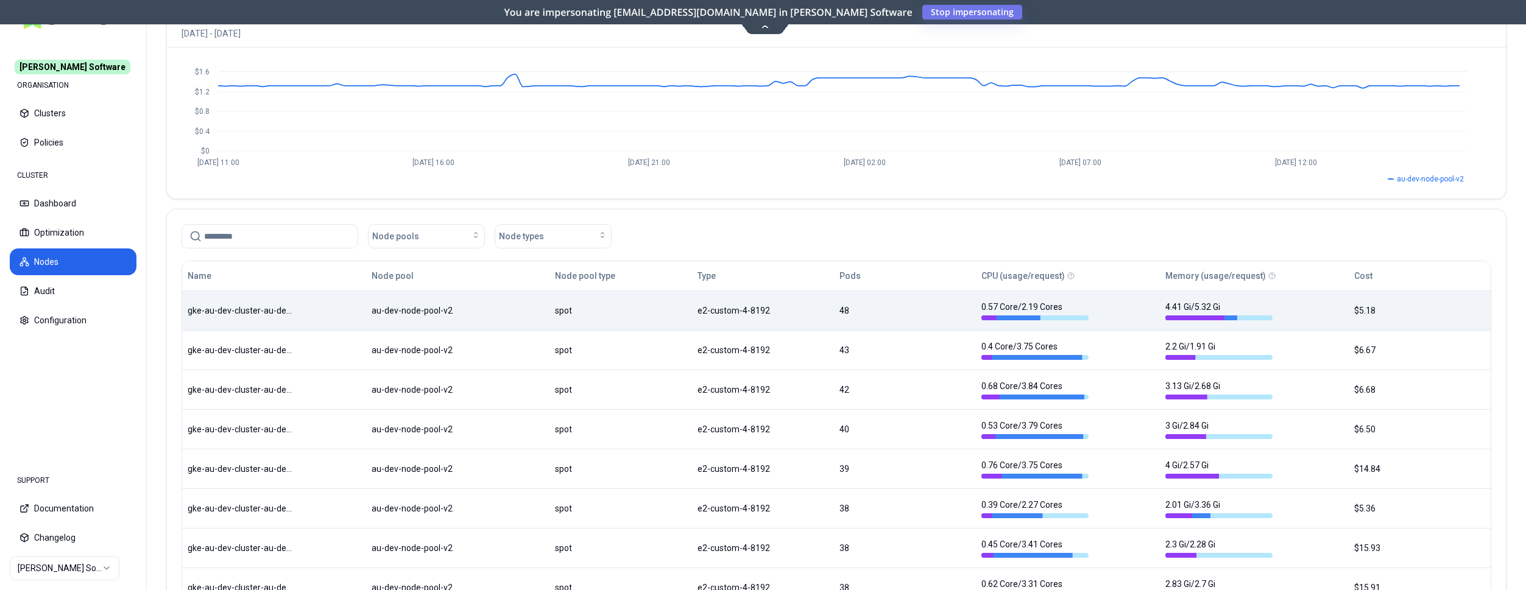
scroll to position [124, 0]
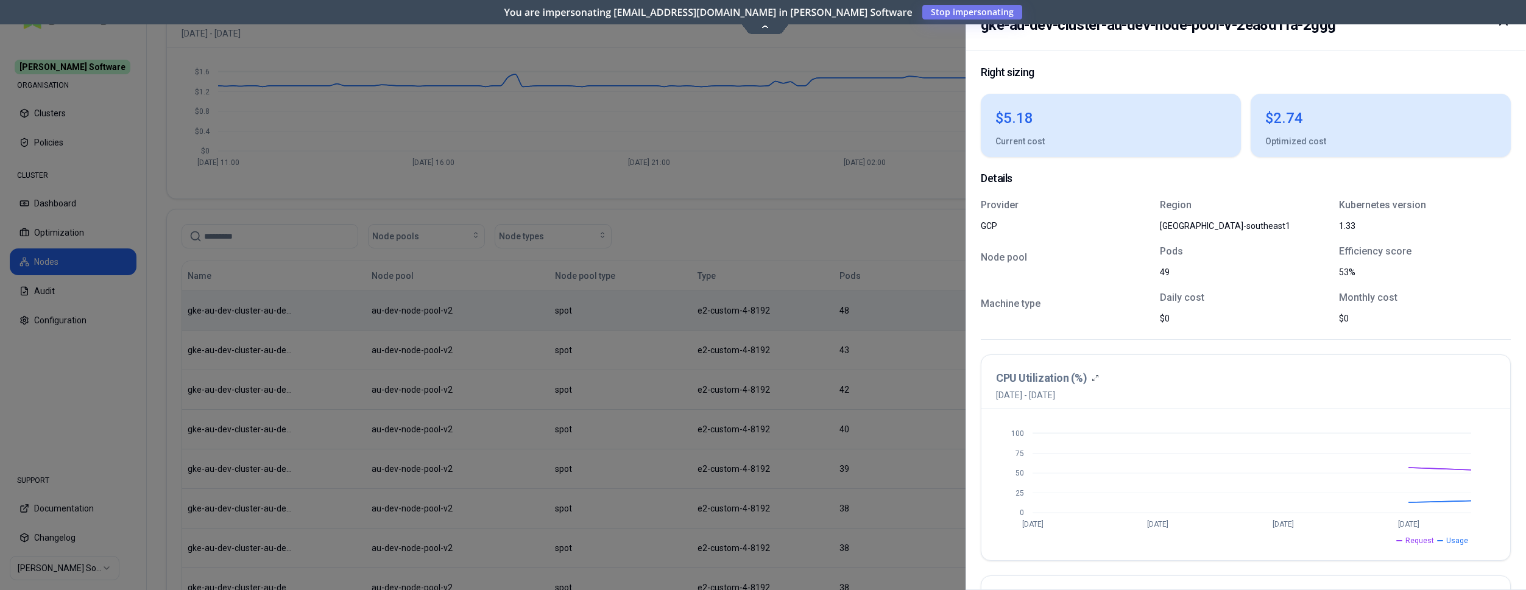
scroll to position [207, 0]
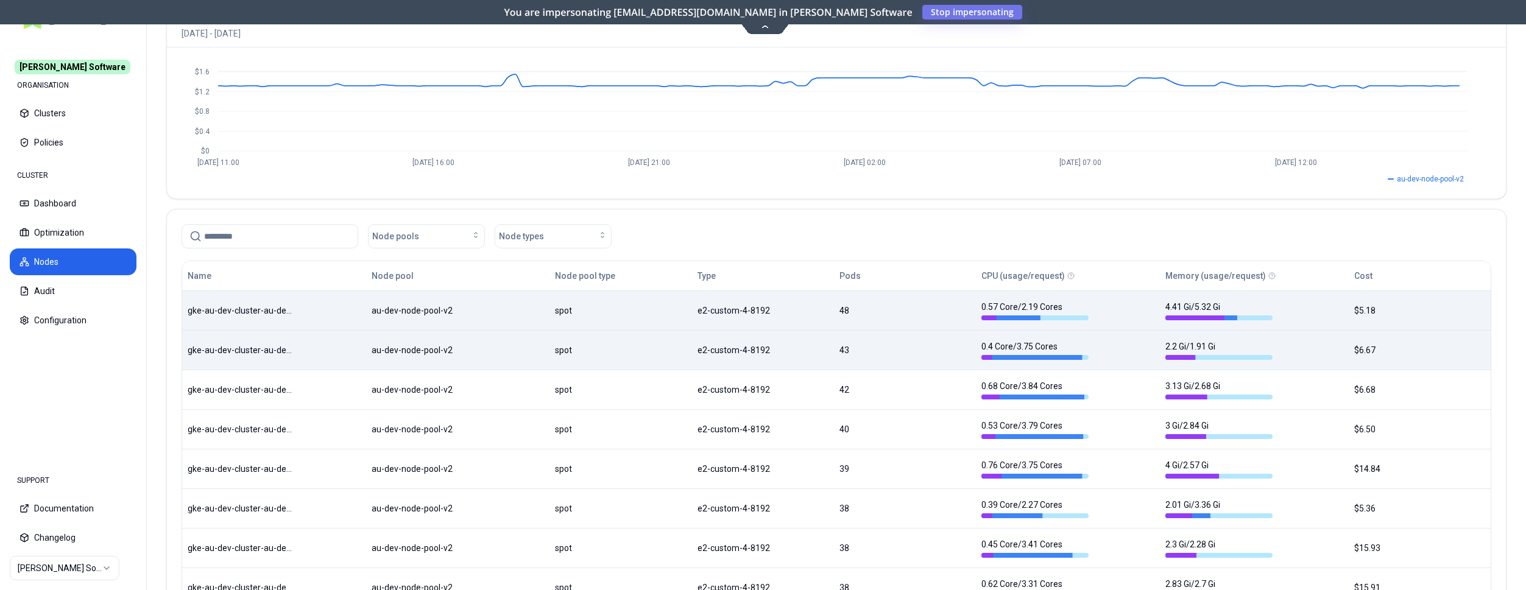
click at [927, 364] on div "Name Node pool Node pool type Type Pods CPU (usage/request) Memory (usage/reque…" at bounding box center [836, 474] width 1309 height 426
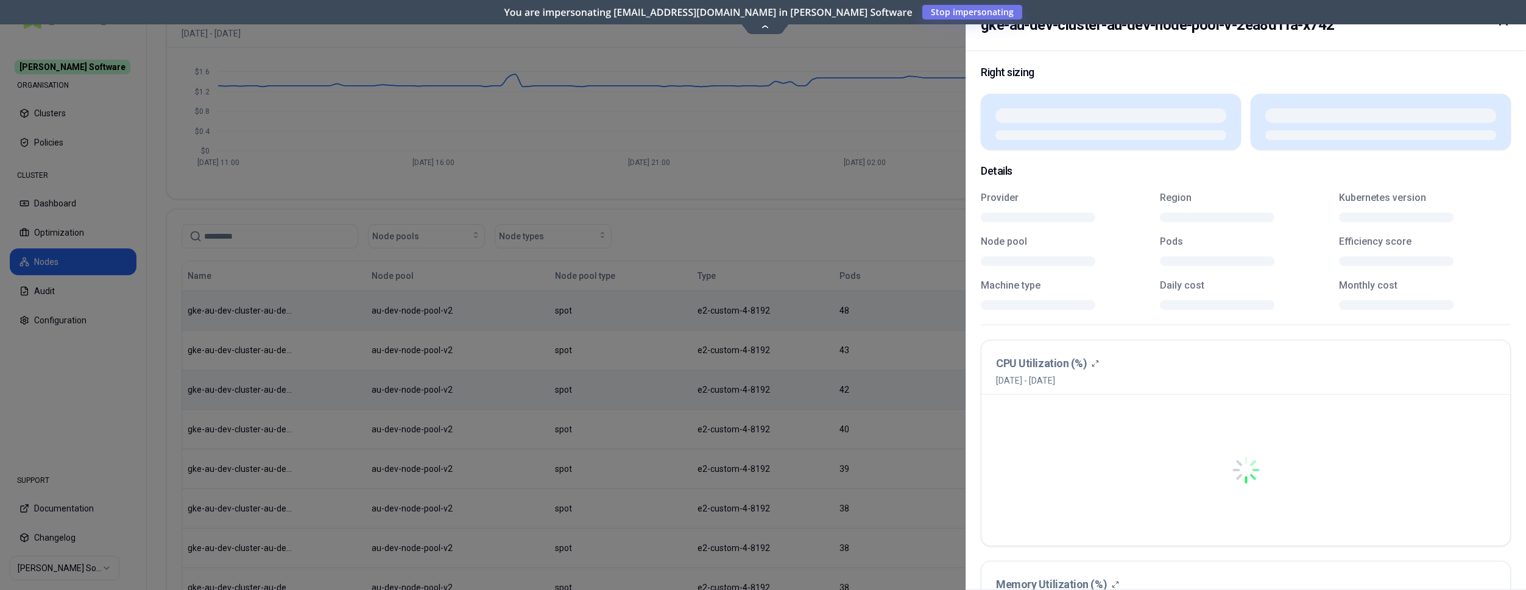
scroll to position [124, 0]
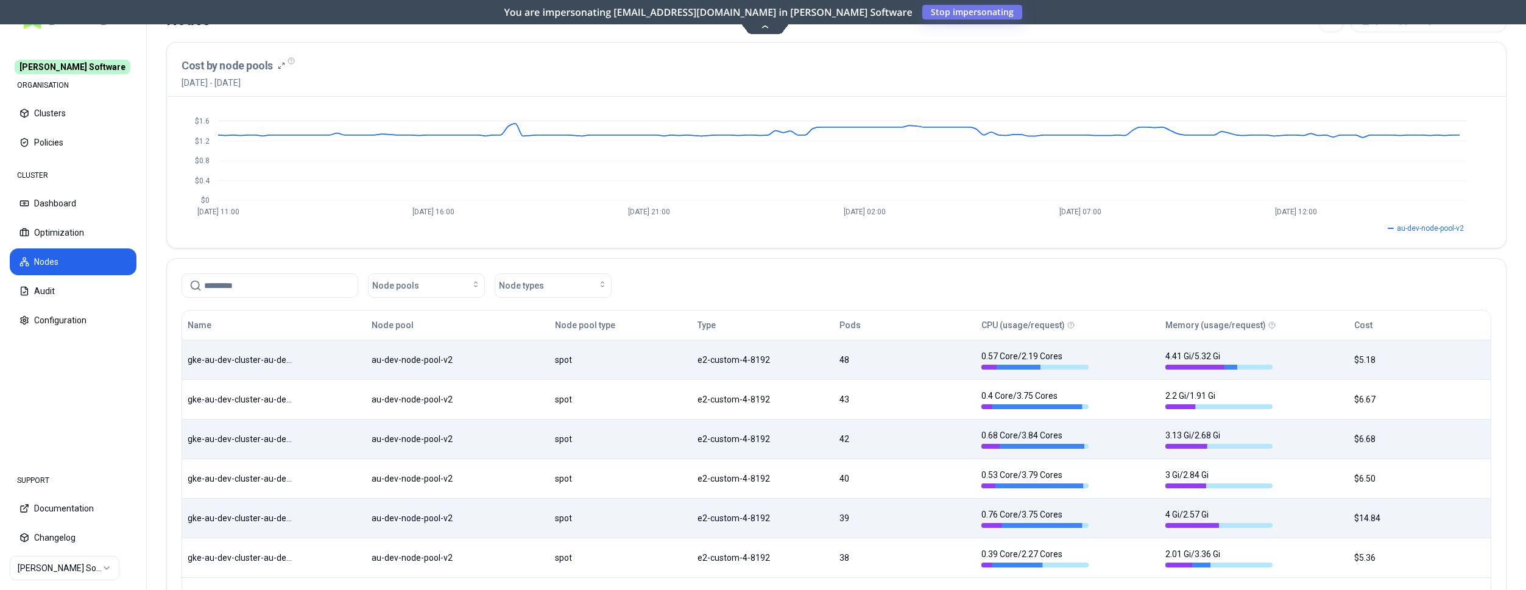
scroll to position [300, 0]
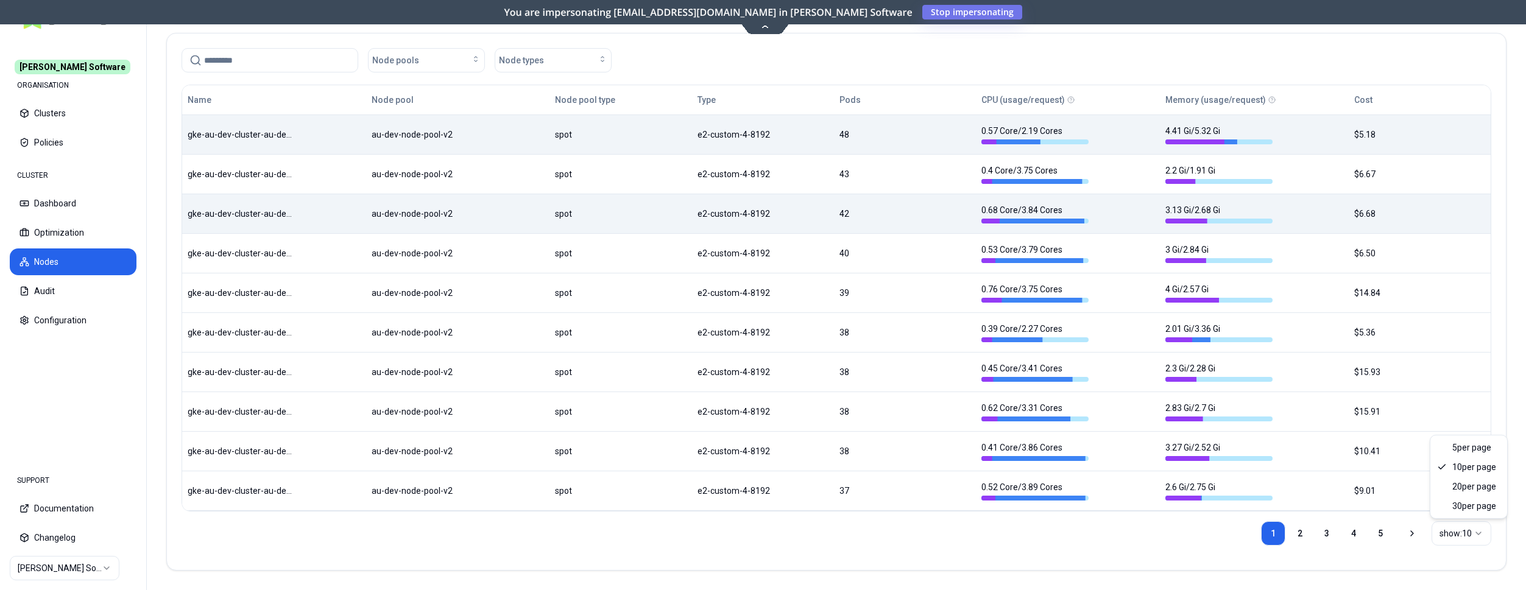
click at [1461, 531] on html "Rex Software ORGANISATION Clusters Policies CLUSTER Dashboard Optimization Node…" at bounding box center [763, 295] width 1526 height 590
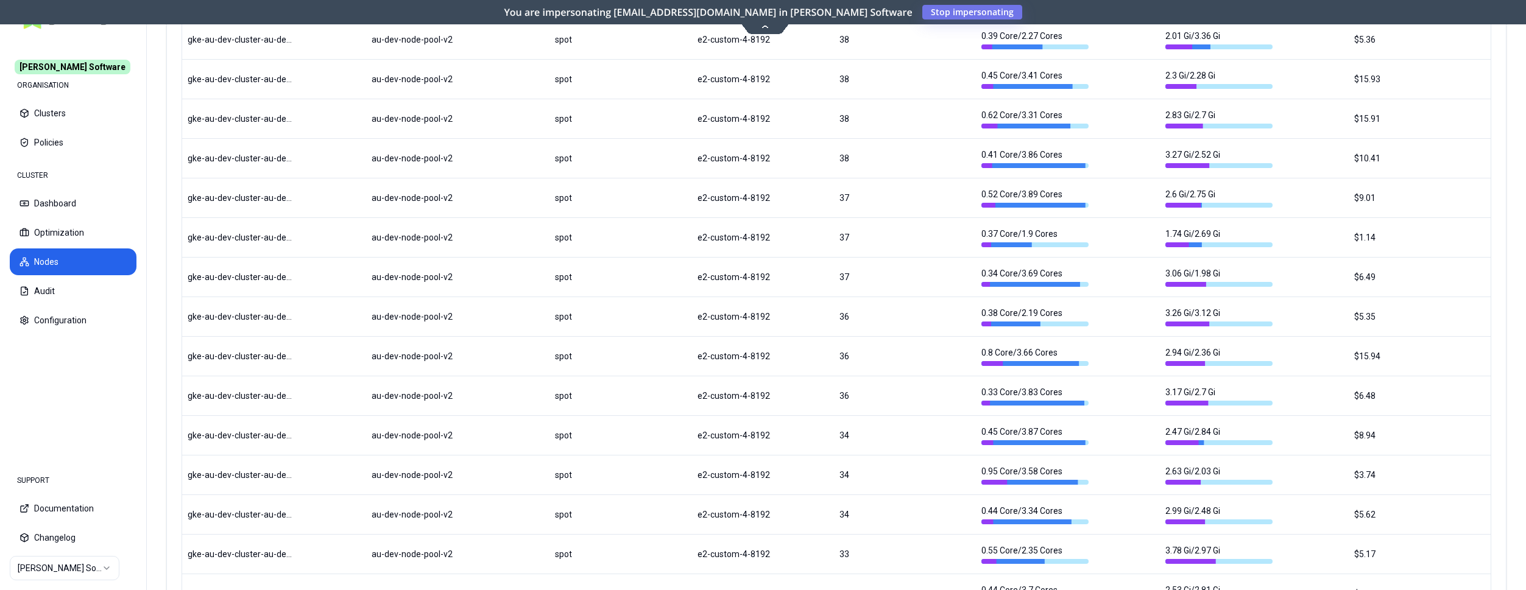
scroll to position [595, 0]
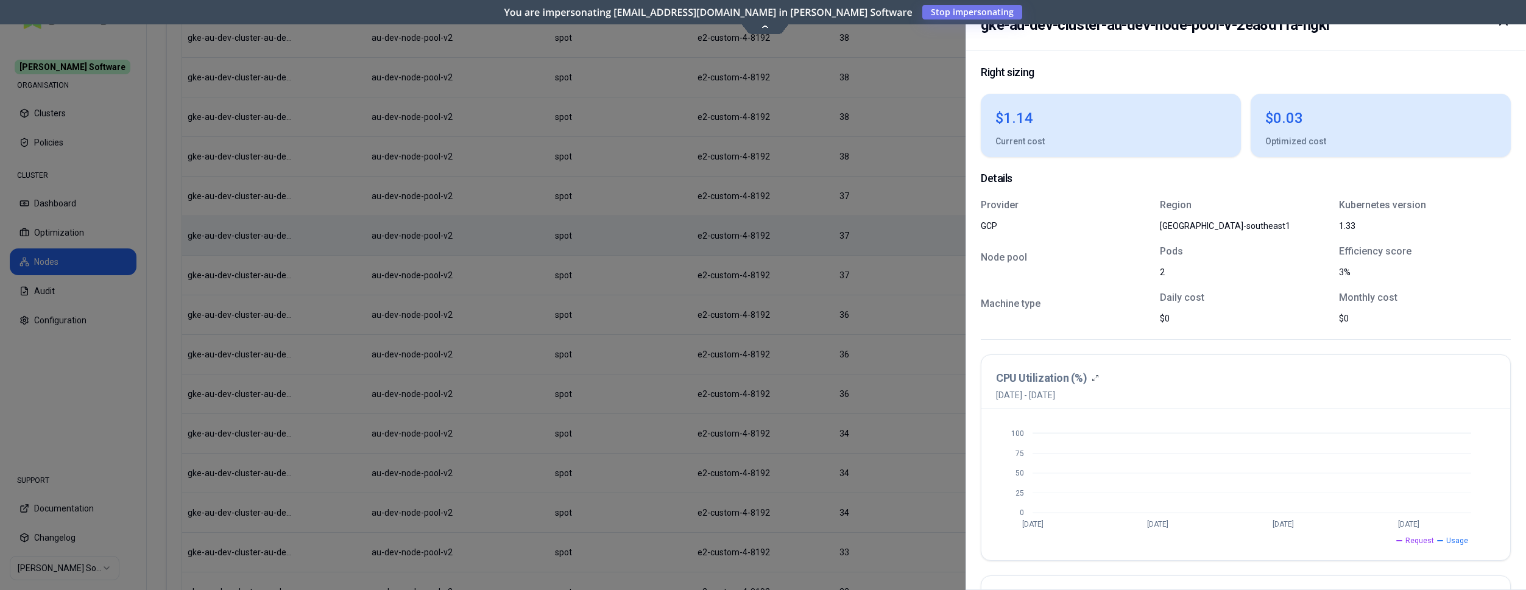
click at [810, 275] on div at bounding box center [763, 295] width 1526 height 590
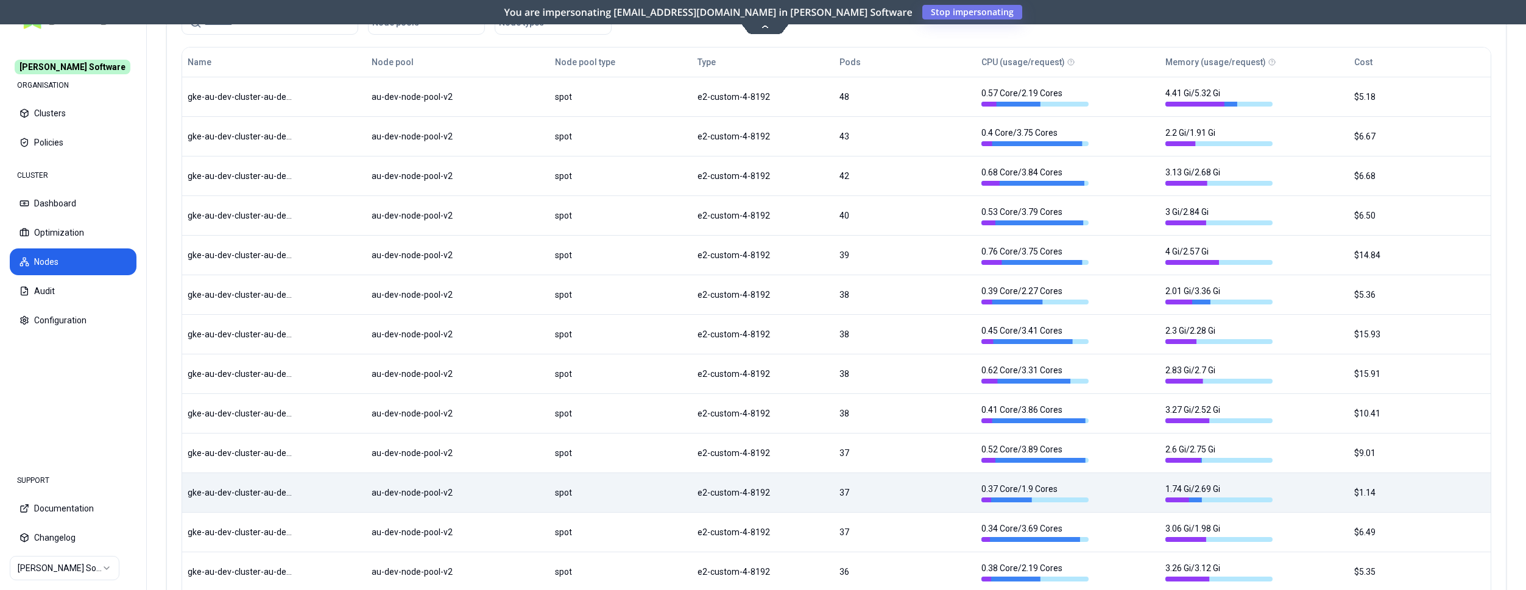
scroll to position [98, 0]
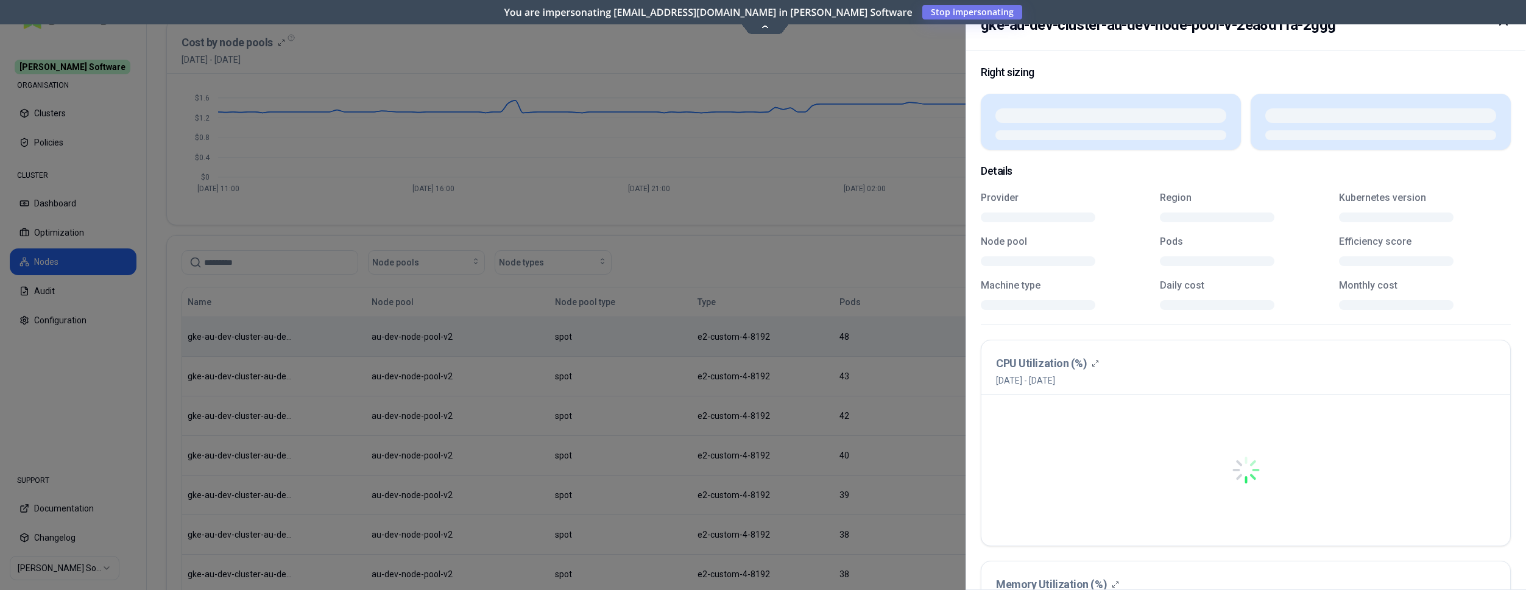
scroll to position [98, 0]
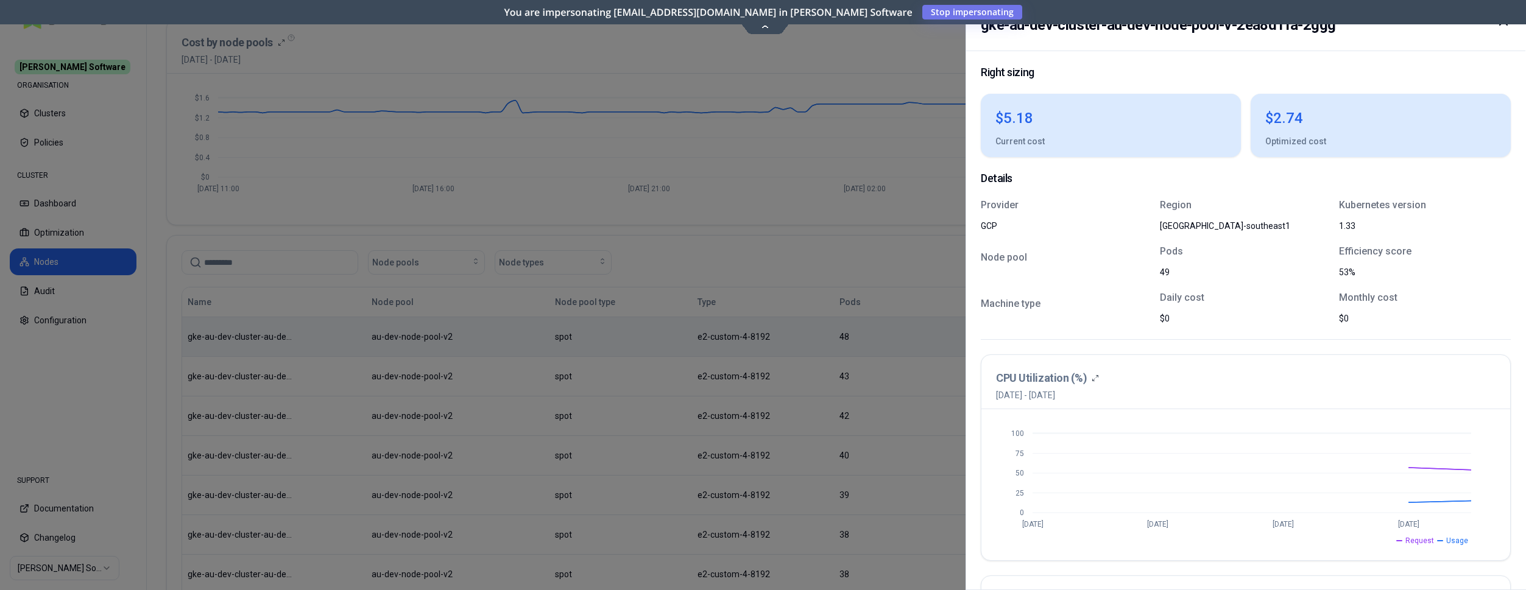
click at [599, 204] on div at bounding box center [763, 295] width 1526 height 590
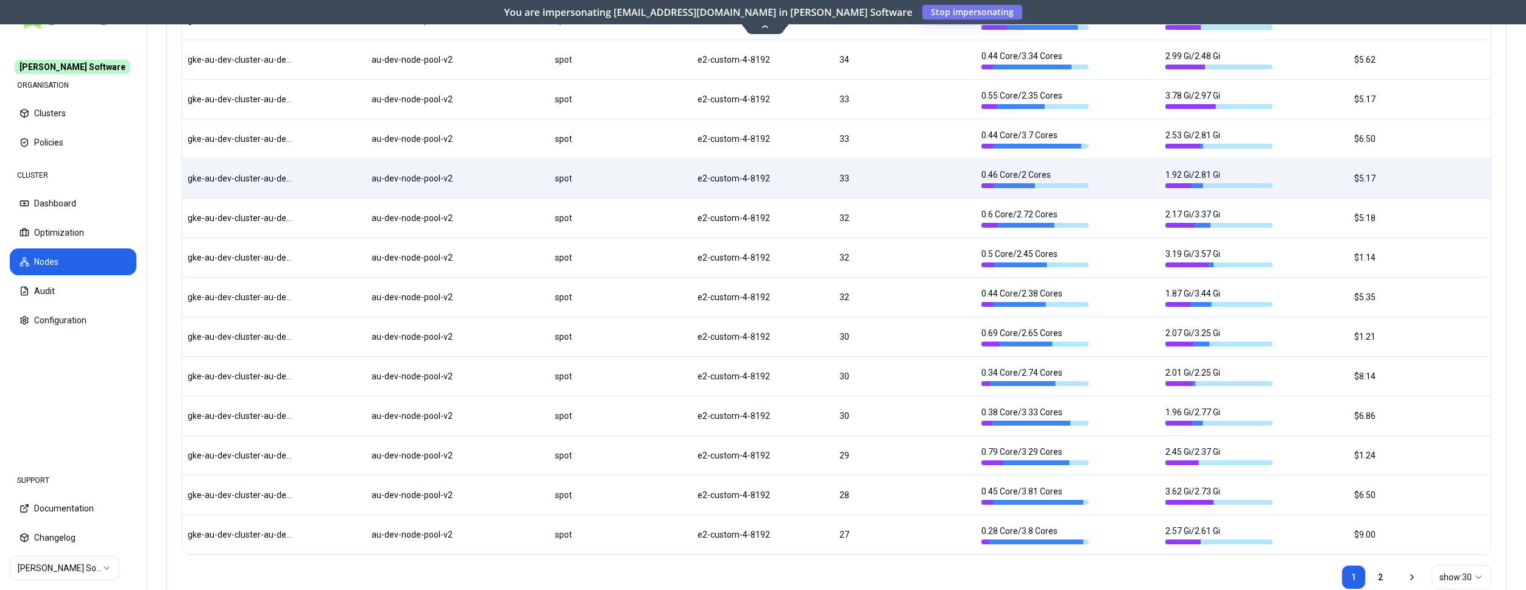
scroll to position [1092, 0]
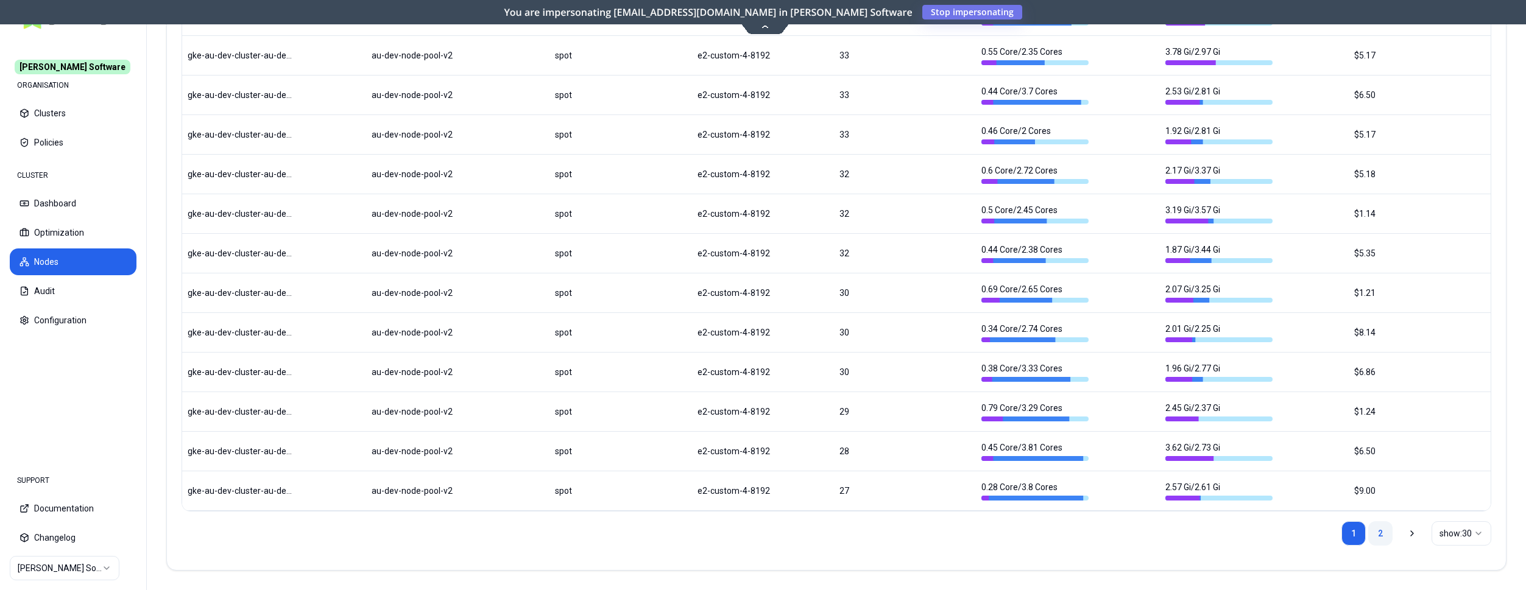
click at [1383, 533] on link "2" at bounding box center [1380, 534] width 24 height 24
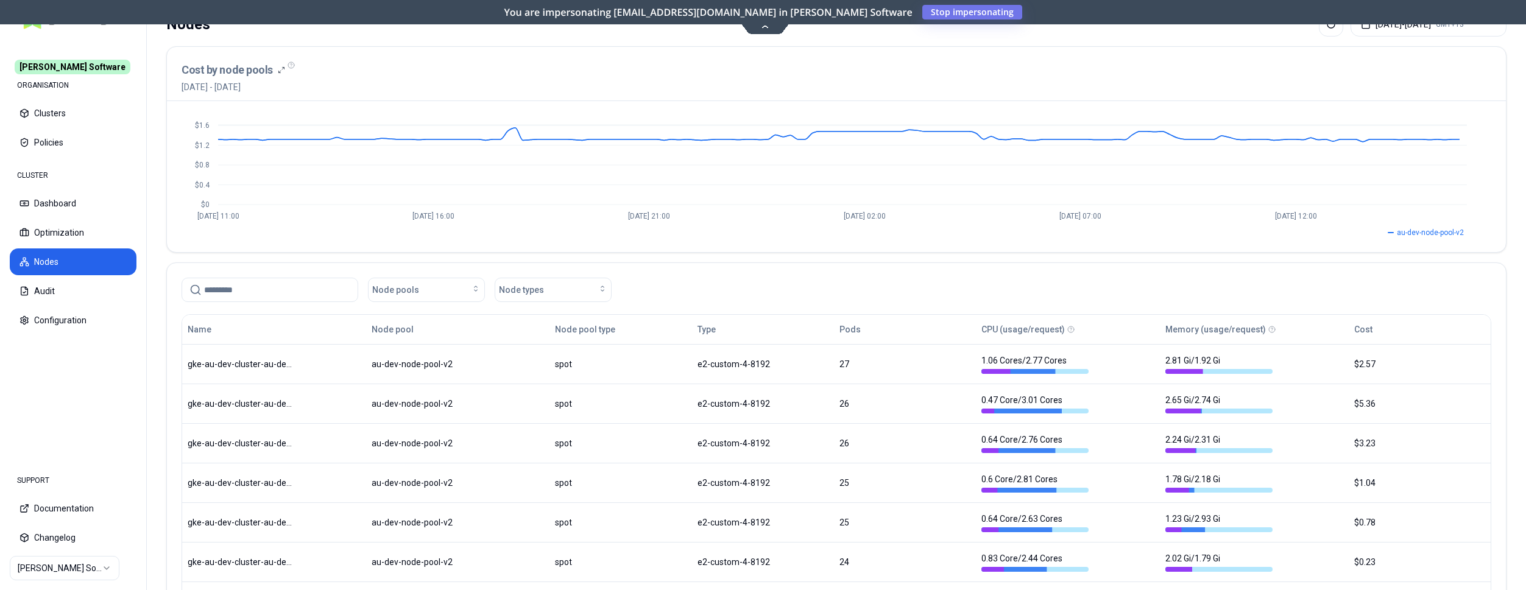
scroll to position [63, 0]
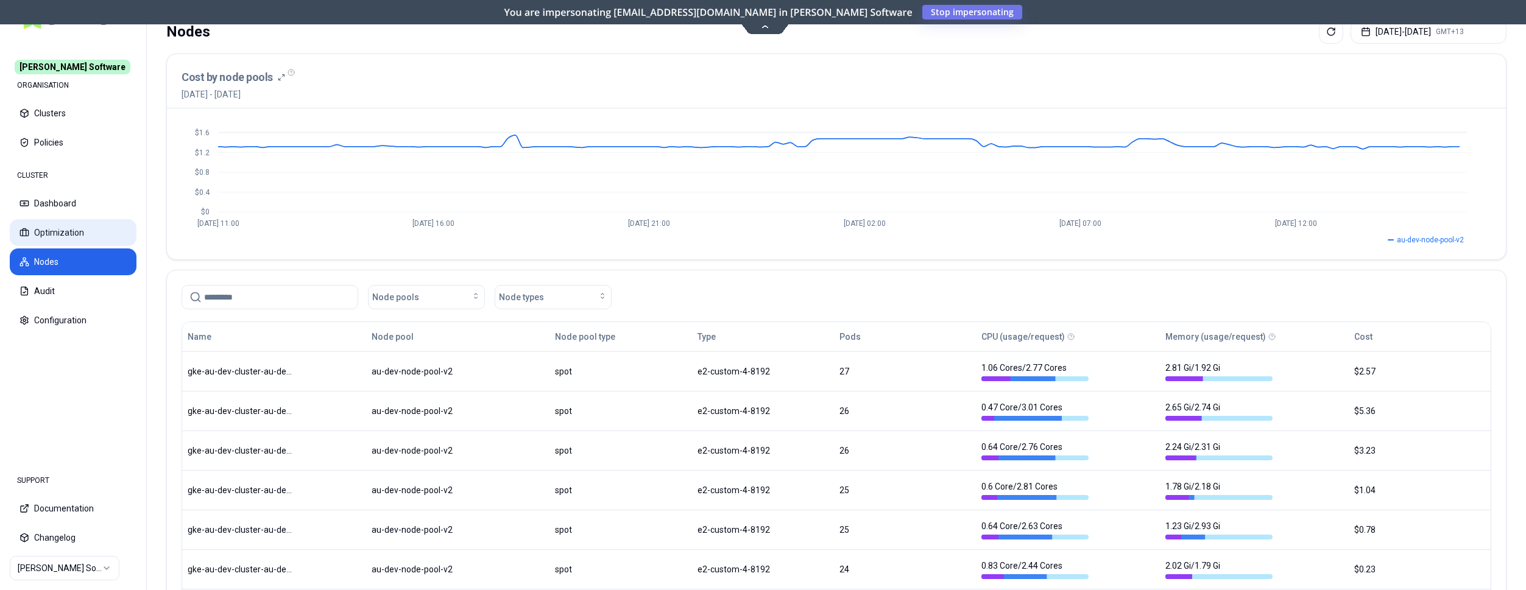
click at [51, 233] on button "Optimization" at bounding box center [73, 232] width 127 height 27
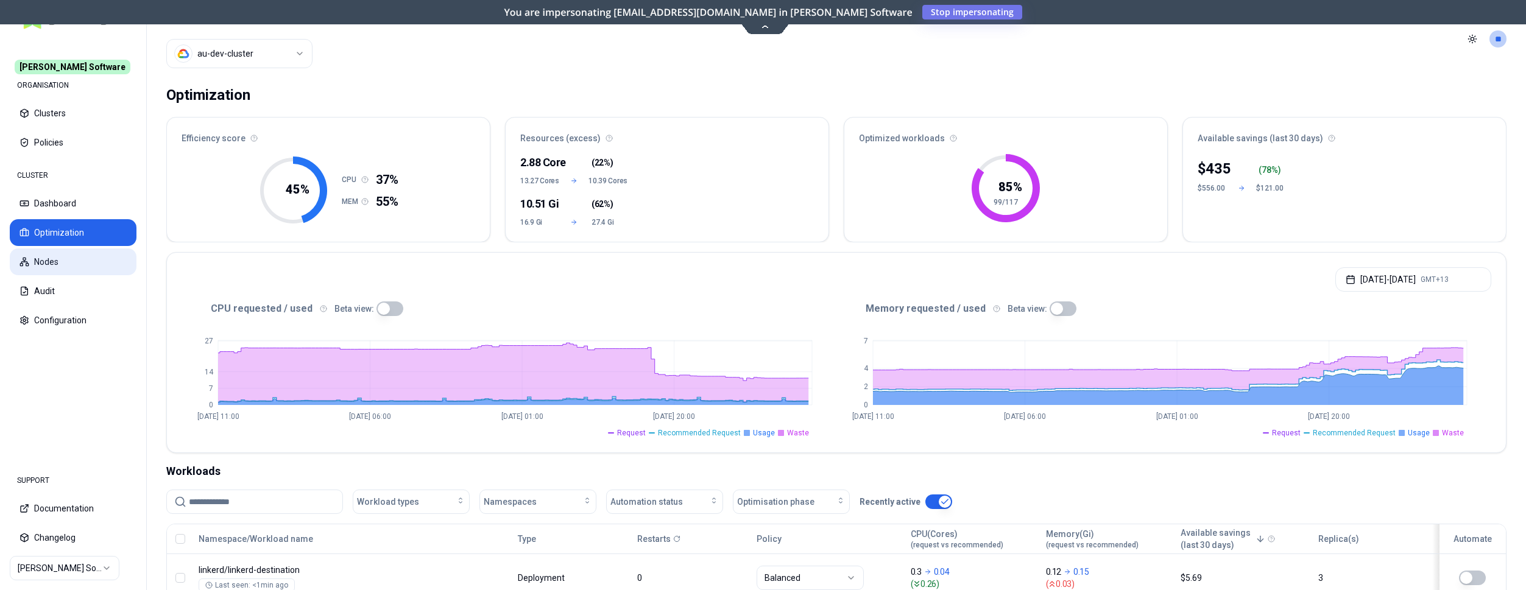
click at [43, 266] on button "Nodes" at bounding box center [73, 262] width 127 height 27
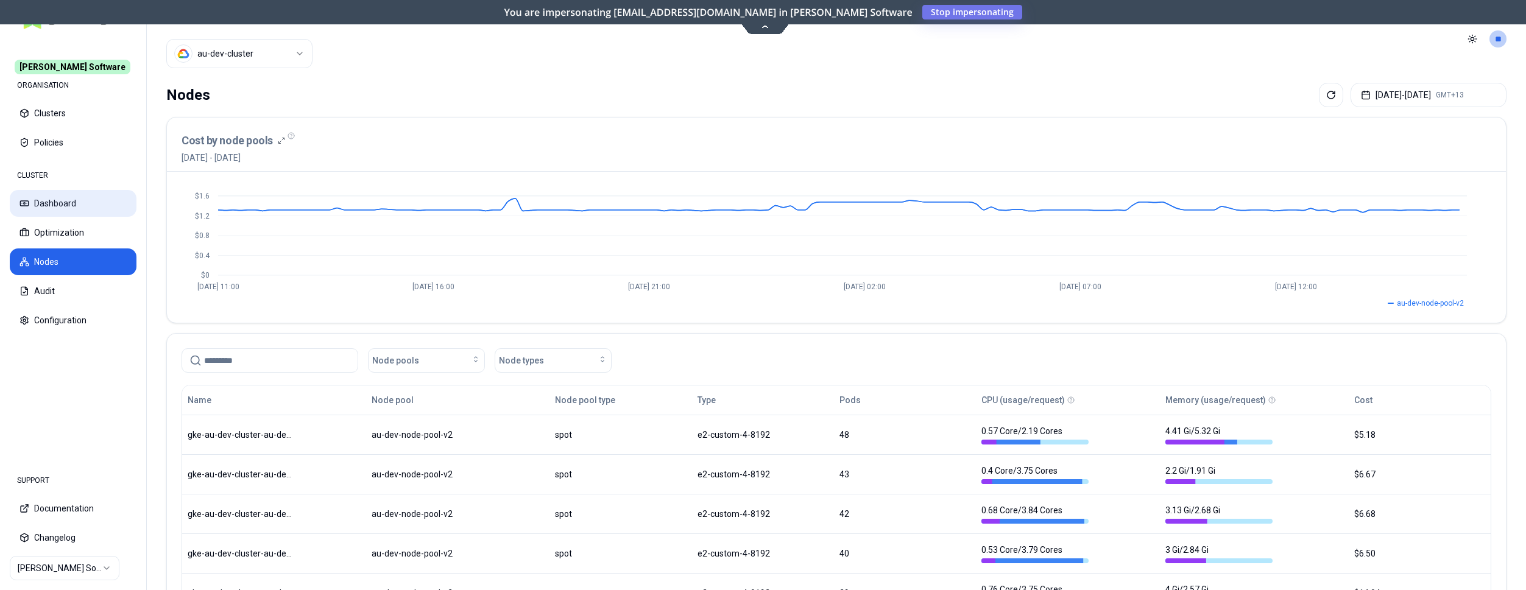
click at [62, 202] on button "Dashboard" at bounding box center [73, 203] width 127 height 27
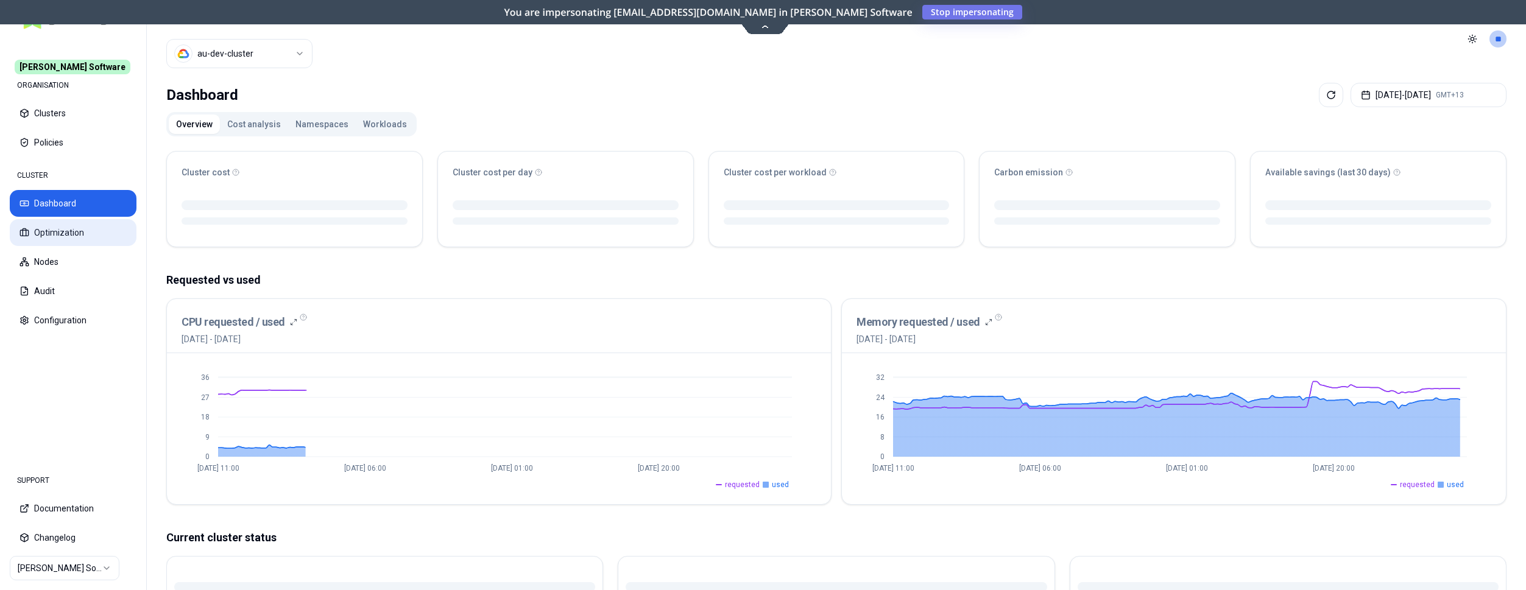
click at [62, 228] on button "Optimization" at bounding box center [73, 232] width 127 height 27
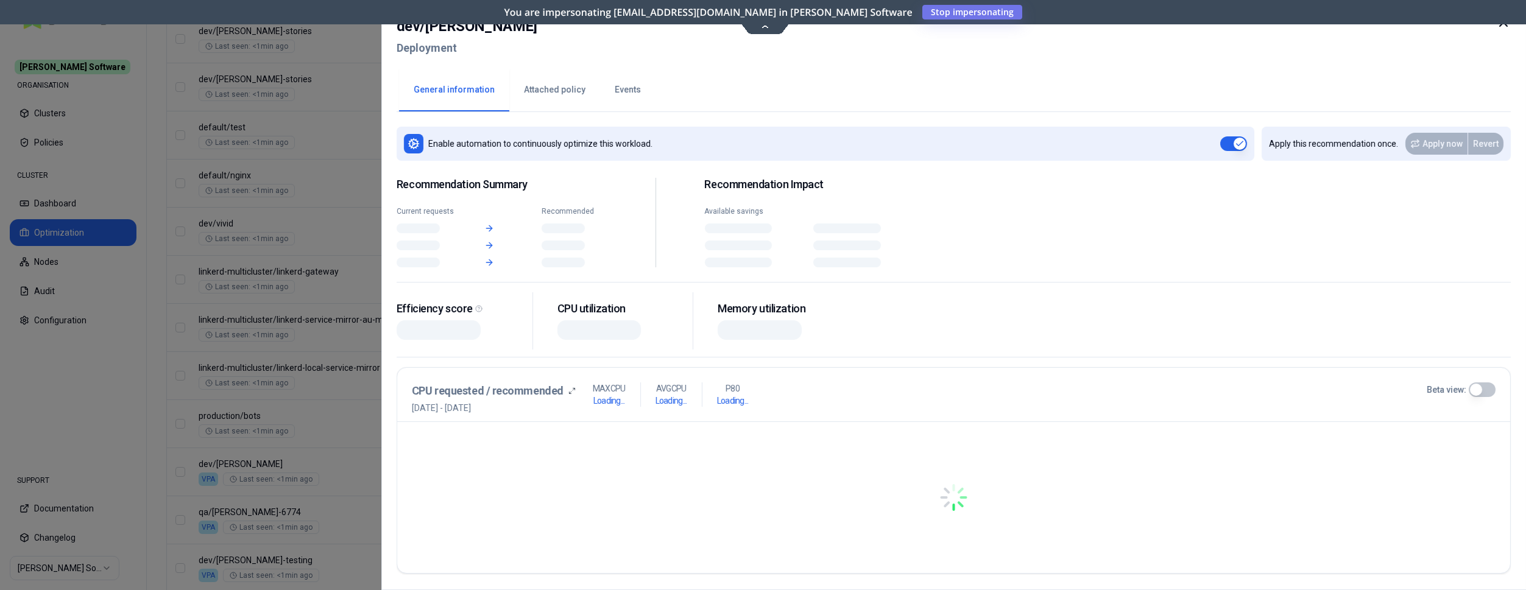
scroll to position [684, 0]
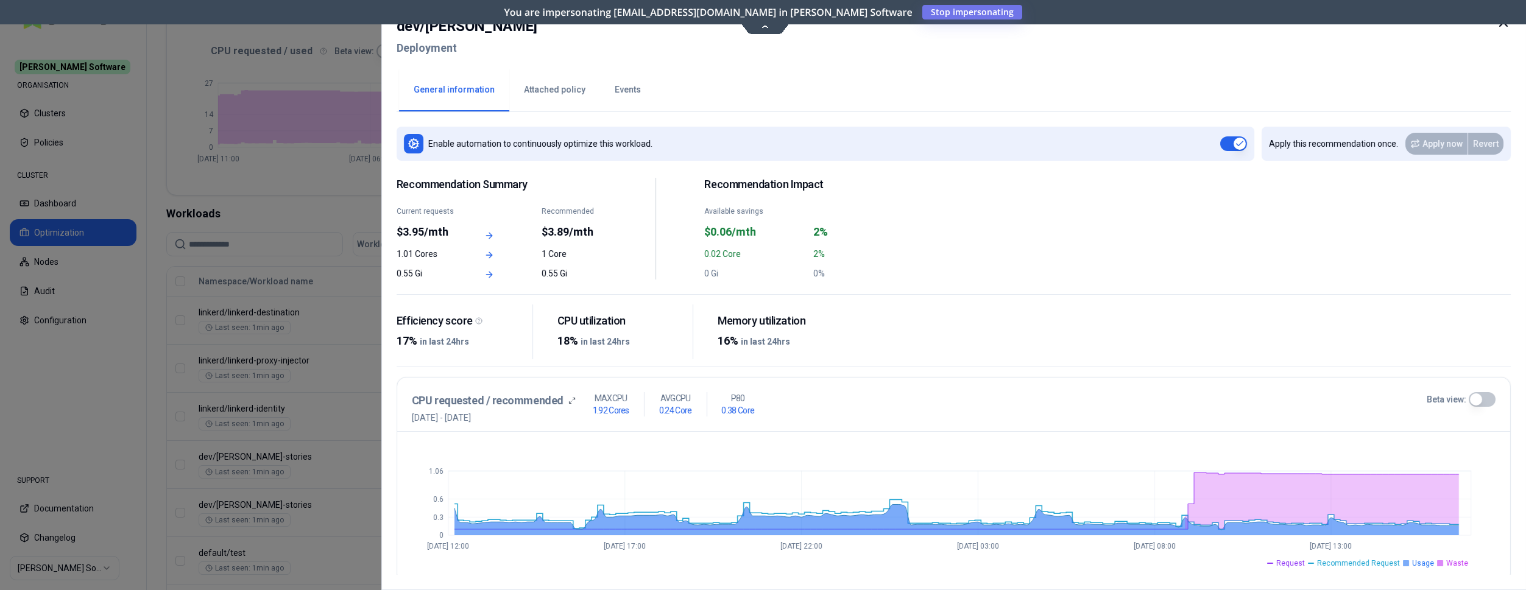
scroll to position [258, 0]
click at [359, 193] on div at bounding box center [763, 295] width 1526 height 590
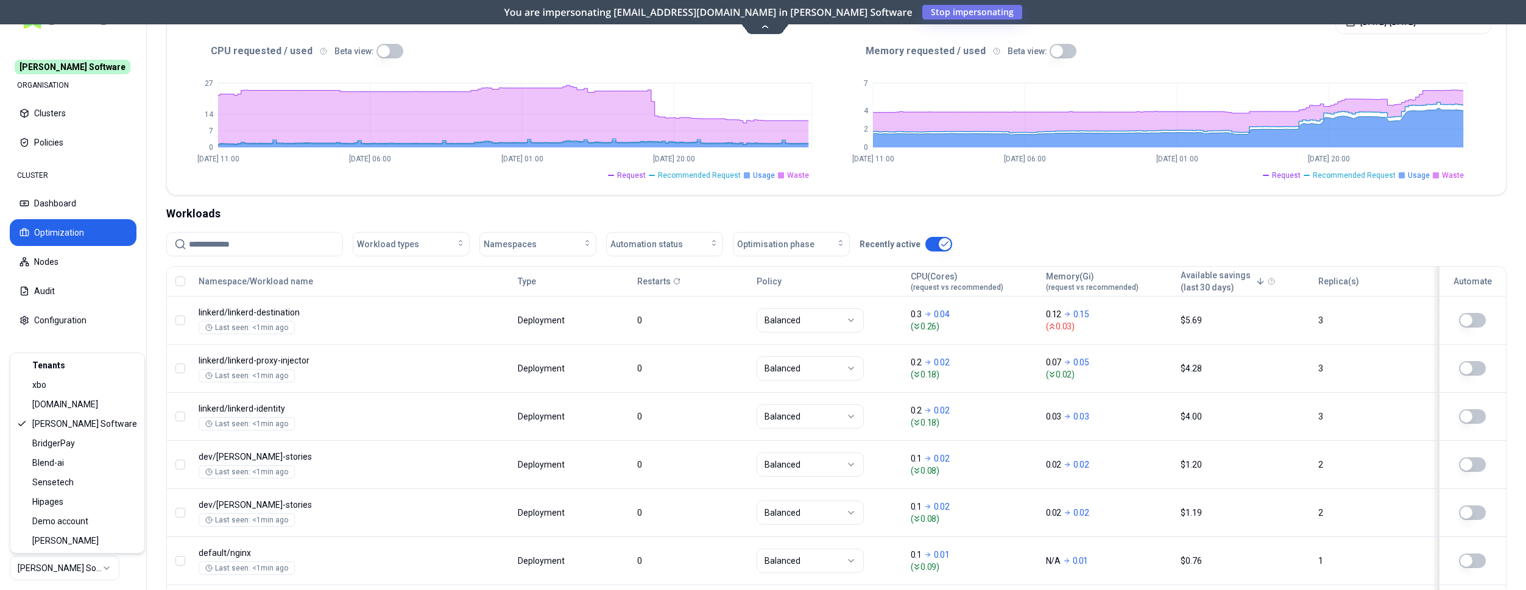
click at [77, 574] on html "Rex Software ORGANISATION Clusters Policies CLUSTER Dashboard Optimization Node…" at bounding box center [763, 295] width 1526 height 590
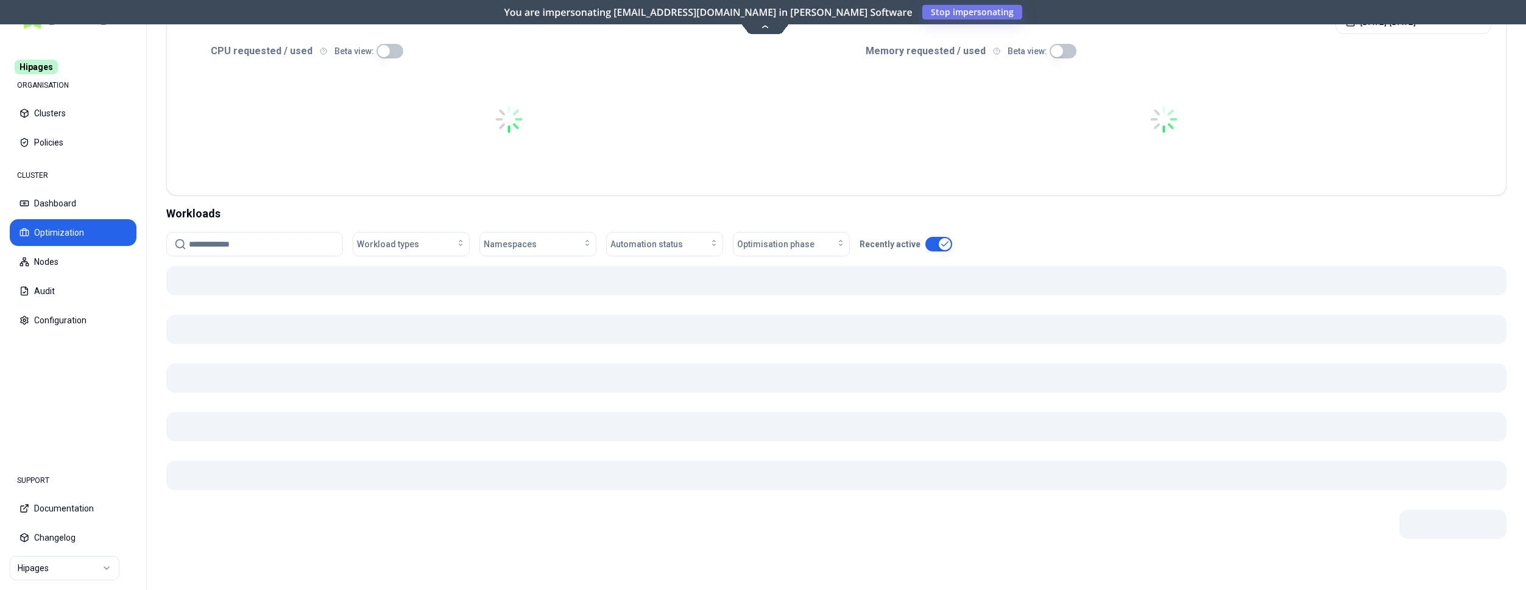
scroll to position [253, 0]
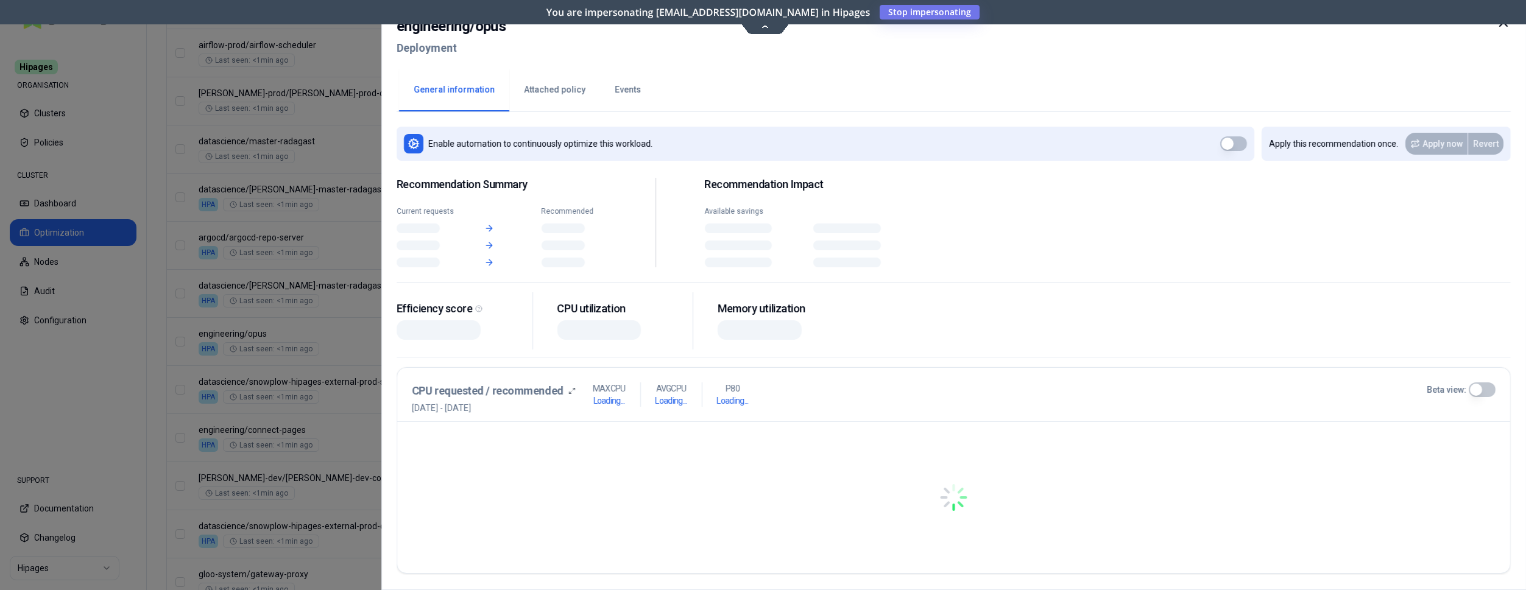
scroll to position [621, 0]
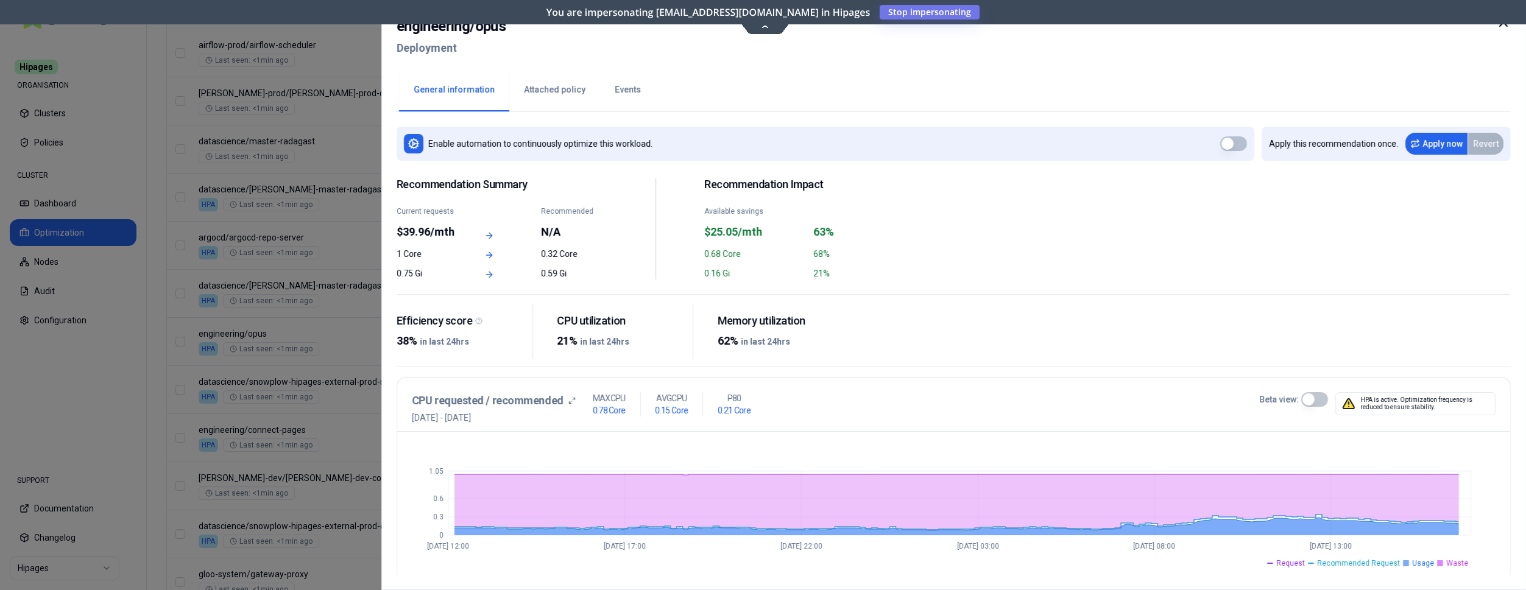
drag, startPoint x: 1499, startPoint y: 25, endPoint x: 1323, endPoint y: 73, distance: 182.4
click at [1500, 24] on icon at bounding box center [1503, 22] width 15 height 15
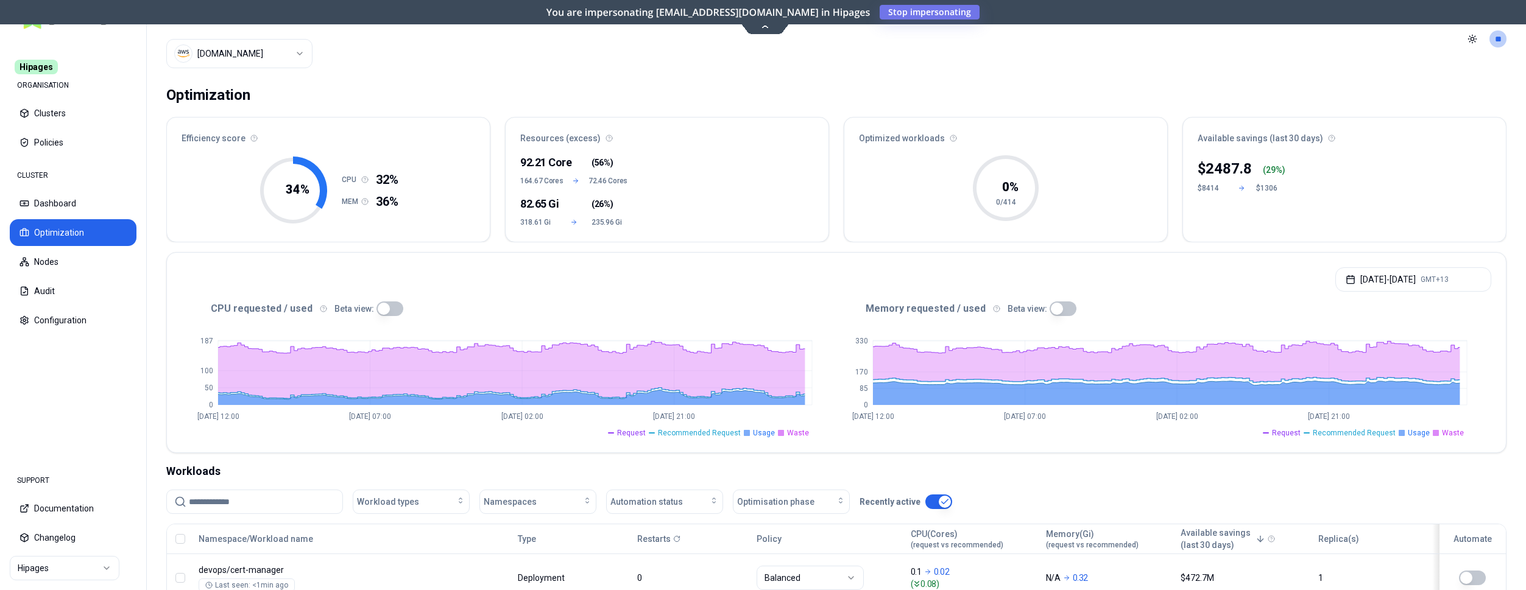
click at [288, 44] on html "Hipages ORGANISATION Clusters Policies CLUSTER Dashboard Optimization Nodes Aud…" at bounding box center [763, 295] width 1526 height 590
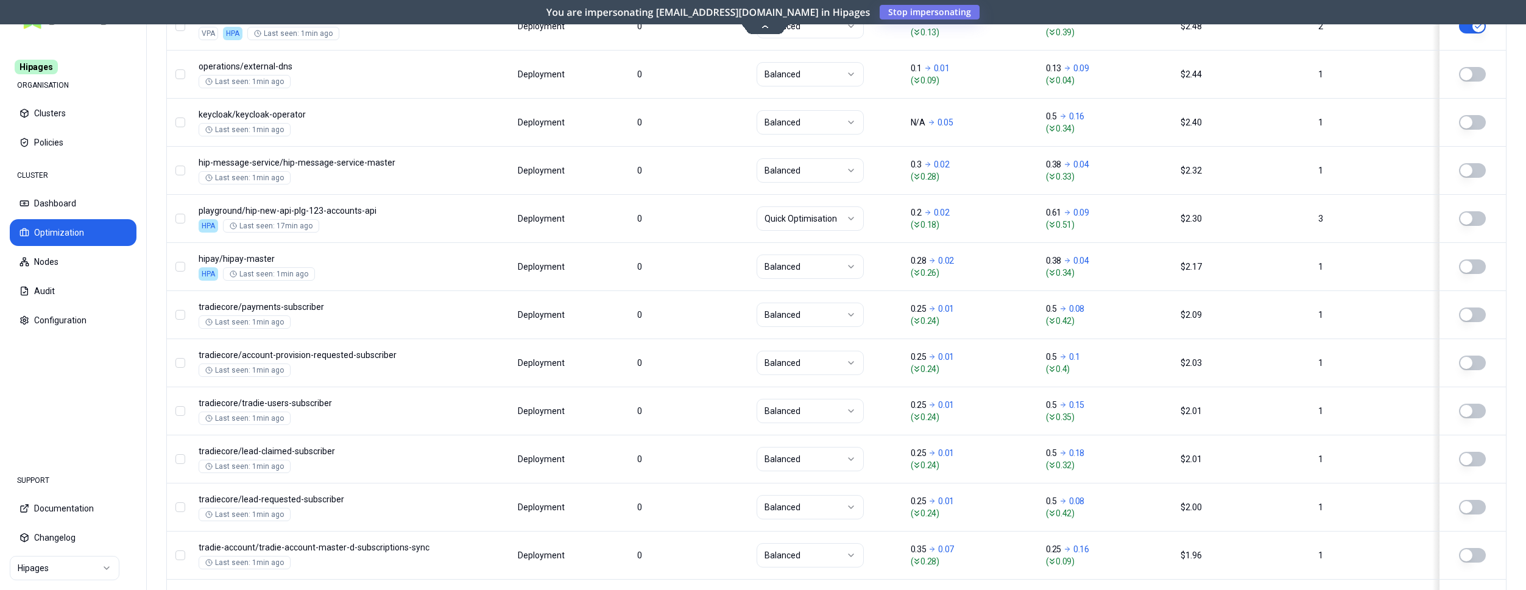
scroll to position [1472, 0]
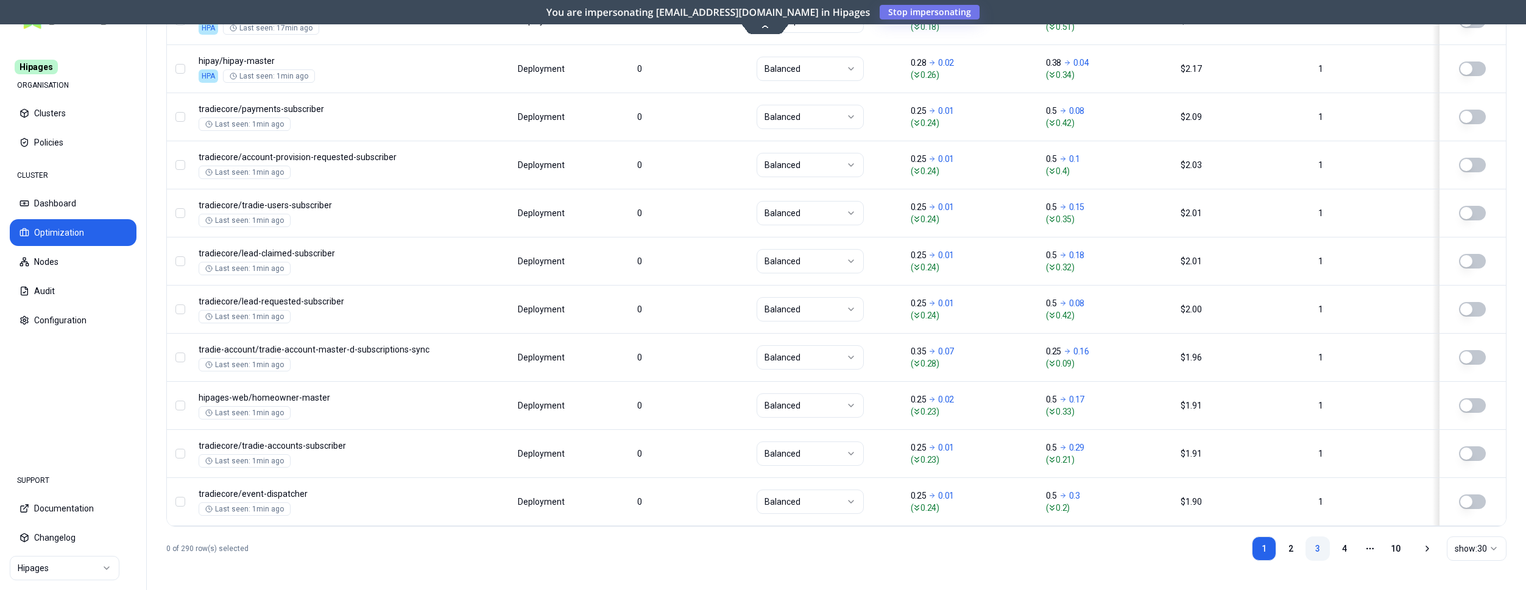
click at [1319, 547] on link "3" at bounding box center [1318, 549] width 24 height 24
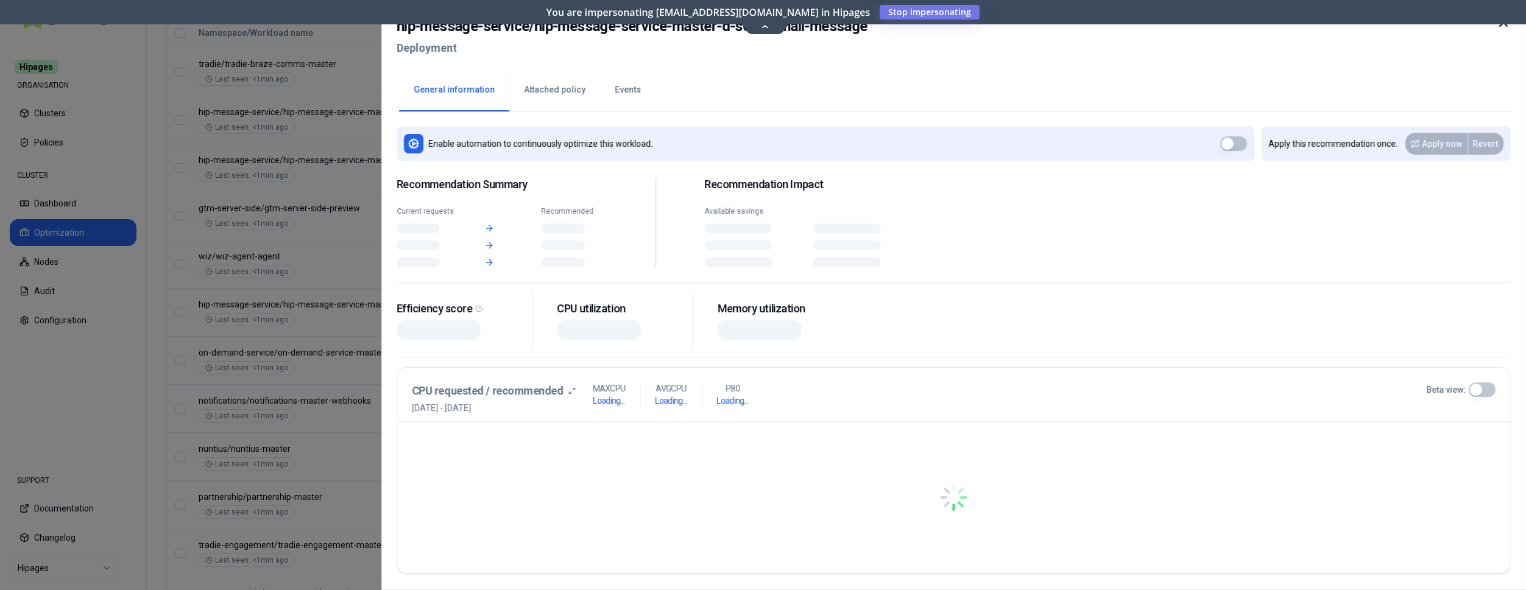
scroll to position [506, 0]
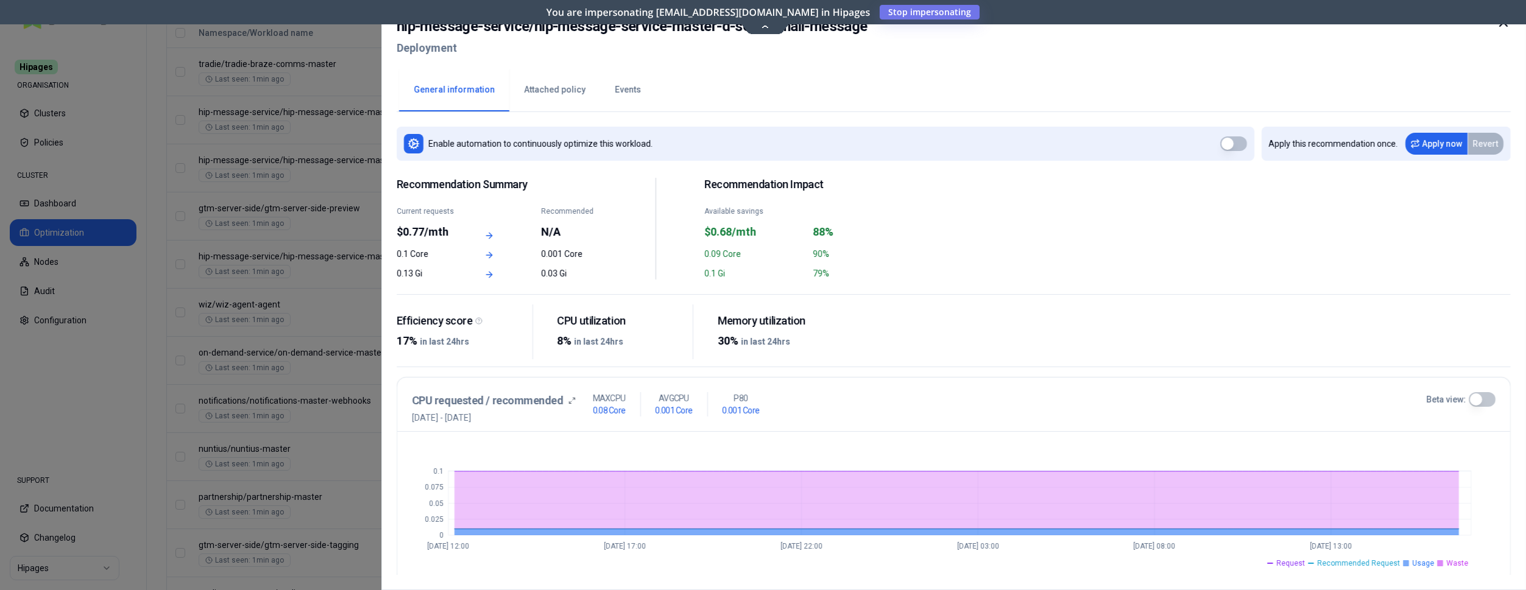
scroll to position [506, 0]
